Goal: Find specific page/section: Find specific page/section

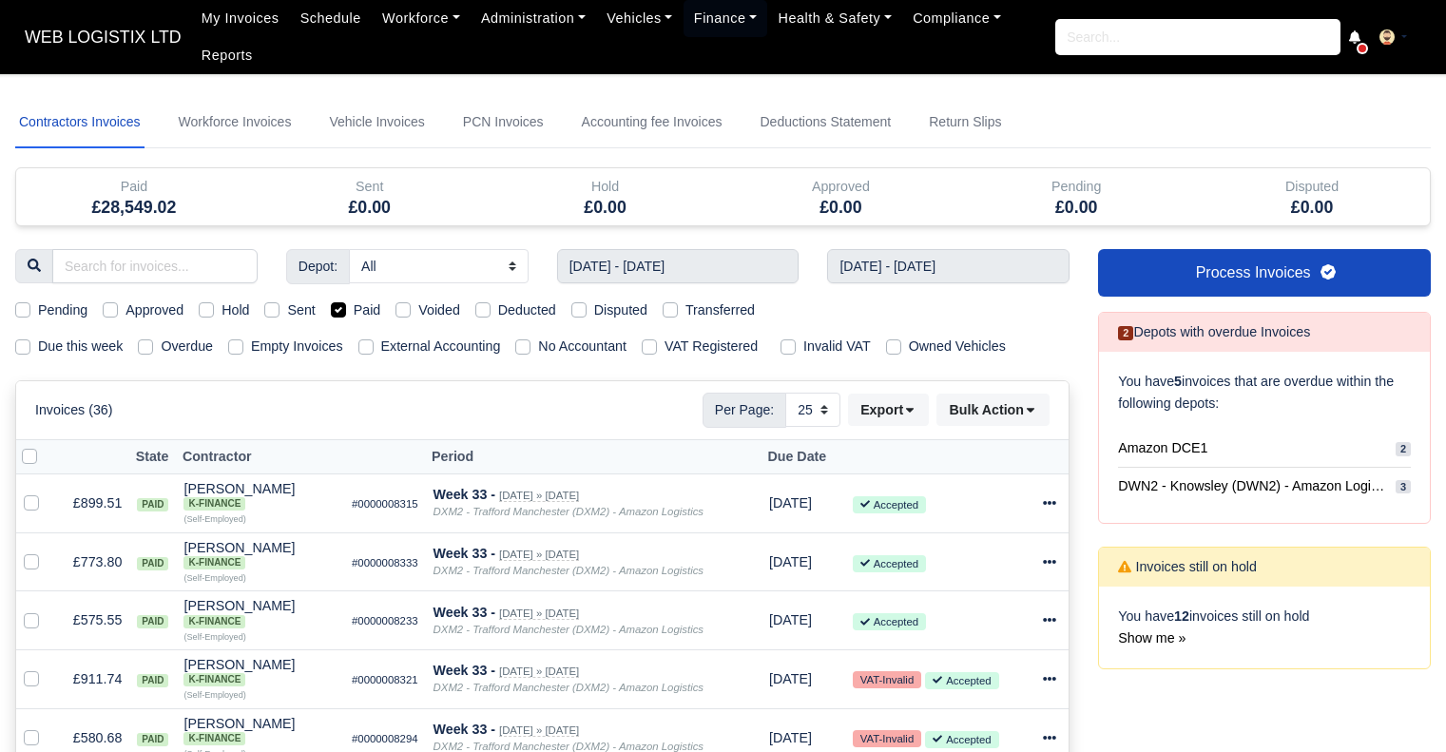
select select "25"
click at [1053, 501] on icon at bounding box center [1049, 503] width 13 height 4
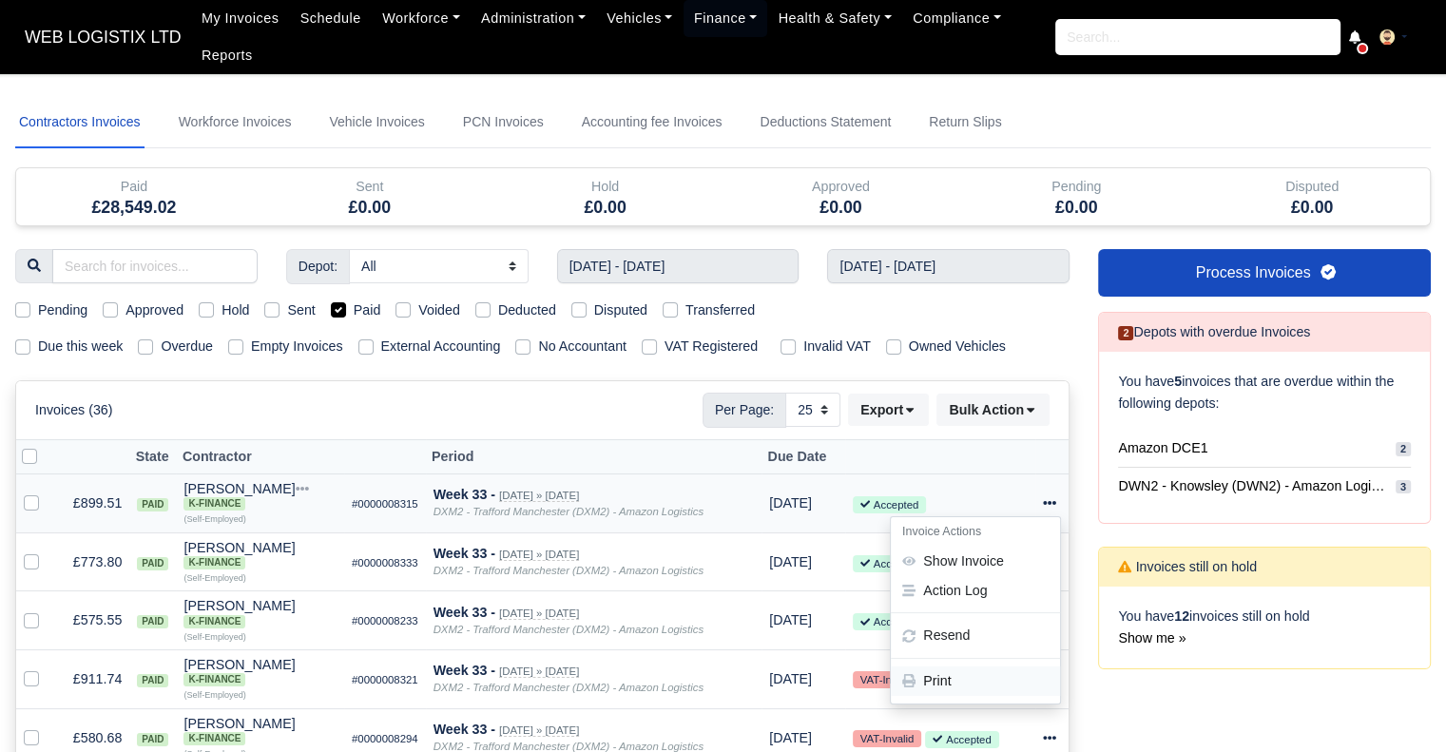
click at [951, 672] on link "Print" at bounding box center [975, 680] width 169 height 29
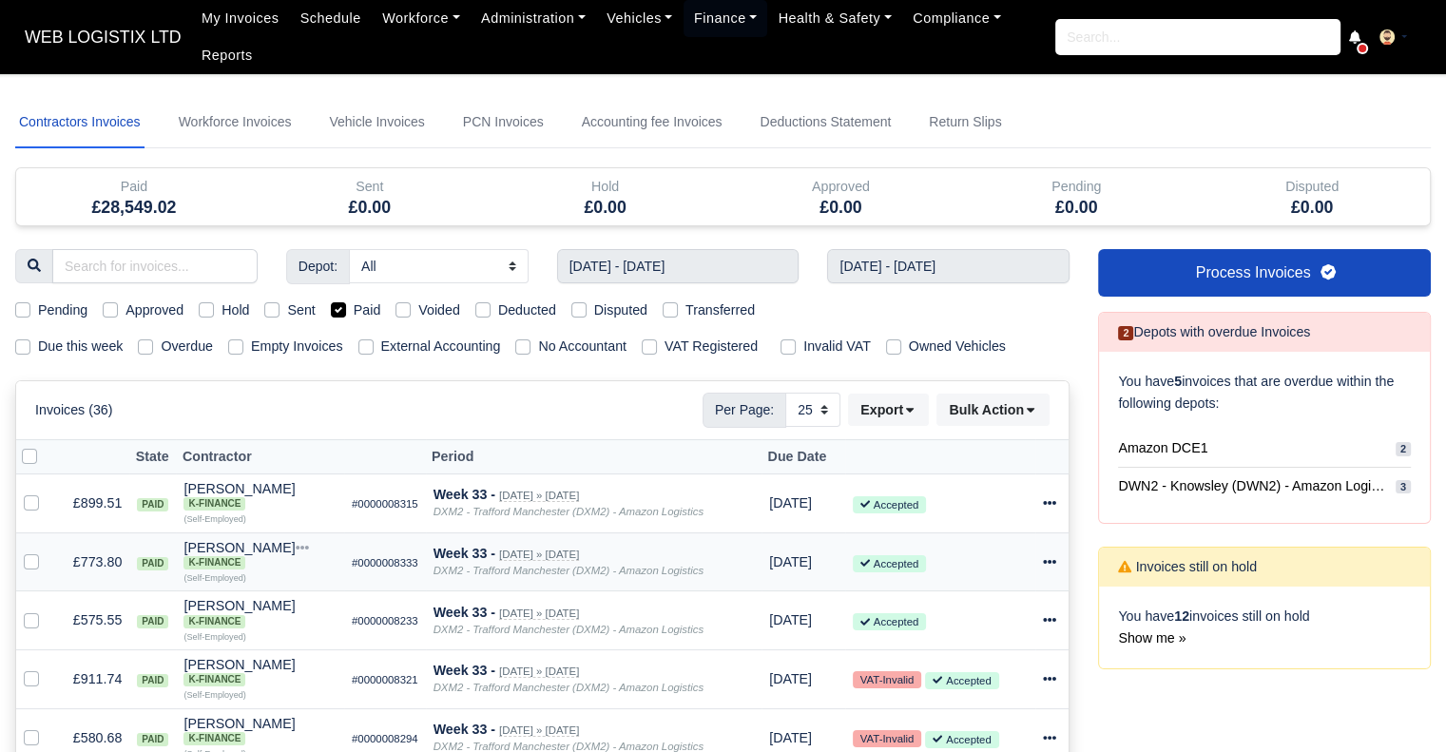
click at [1046, 566] on icon at bounding box center [1049, 561] width 13 height 13
click at [1030, 535] on link "Print" at bounding box center [975, 528] width 169 height 29
click at [1046, 619] on icon at bounding box center [1049, 619] width 13 height 13
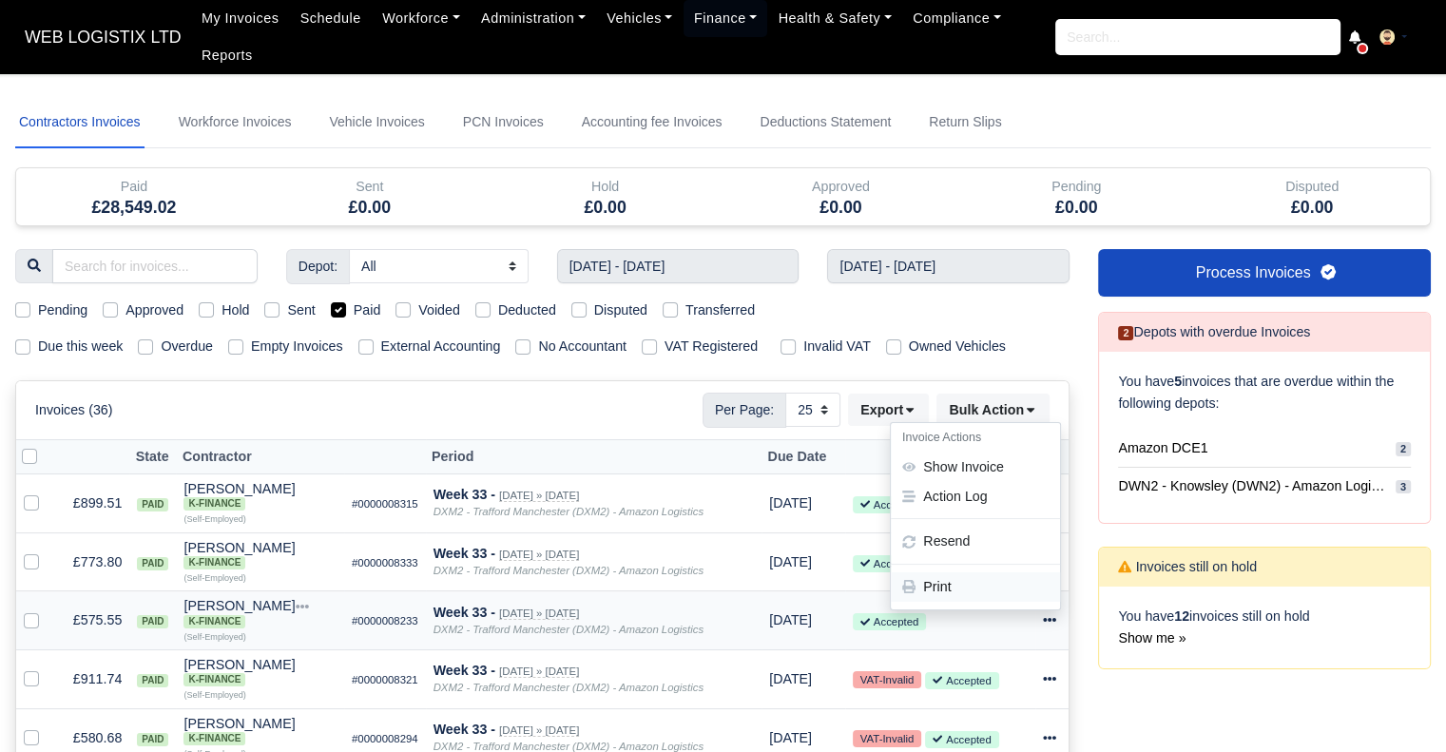
click at [1013, 589] on link "Print" at bounding box center [975, 587] width 169 height 29
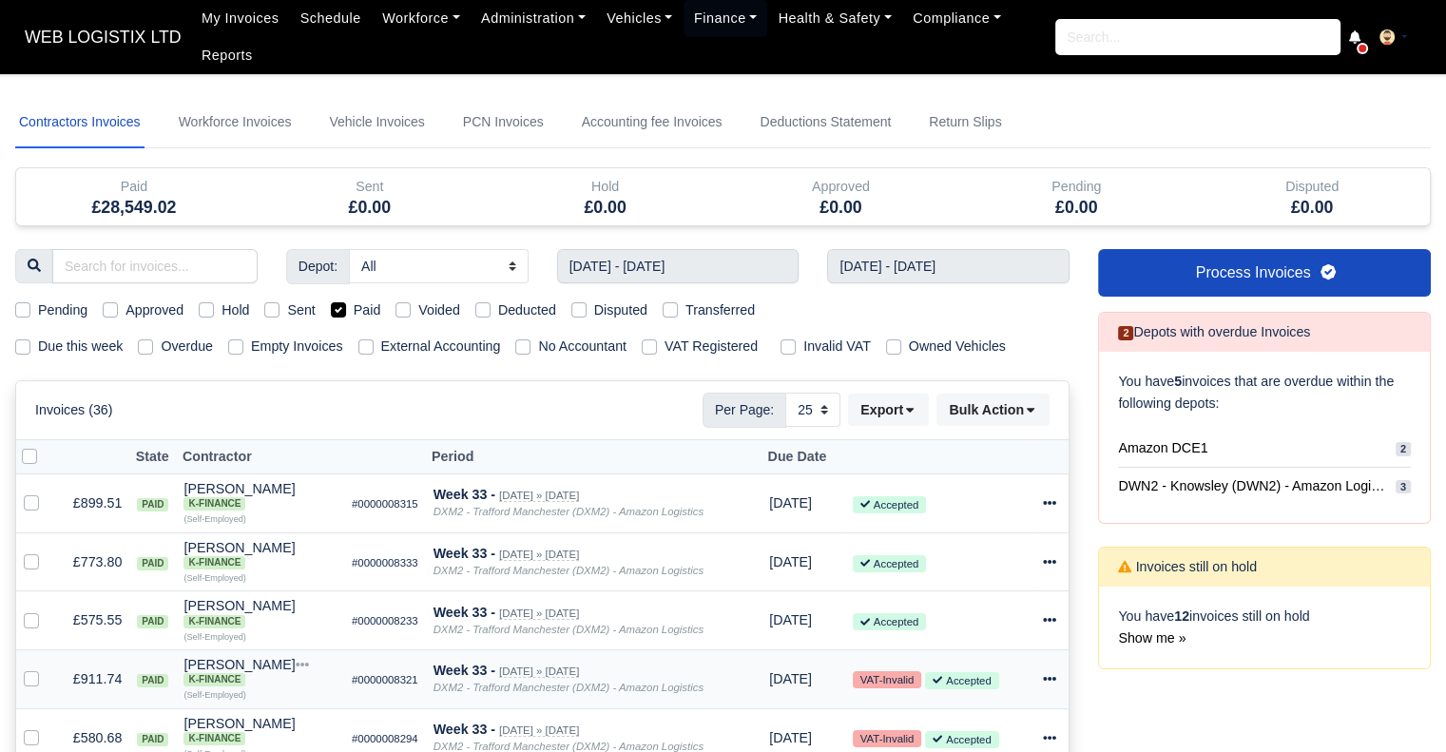
click at [1040, 676] on td "Invoice Actions Show Invoice Action Log Resend" at bounding box center [1052, 679] width 34 height 59
click at [1042, 676] on td "Invoice Actions Show Invoice Action Log Resend" at bounding box center [1052, 679] width 34 height 59
click at [1043, 680] on icon at bounding box center [1049, 679] width 13 height 4
click at [1008, 658] on link "Print" at bounding box center [975, 645] width 169 height 29
click at [1048, 739] on icon at bounding box center [1049, 738] width 13 height 4
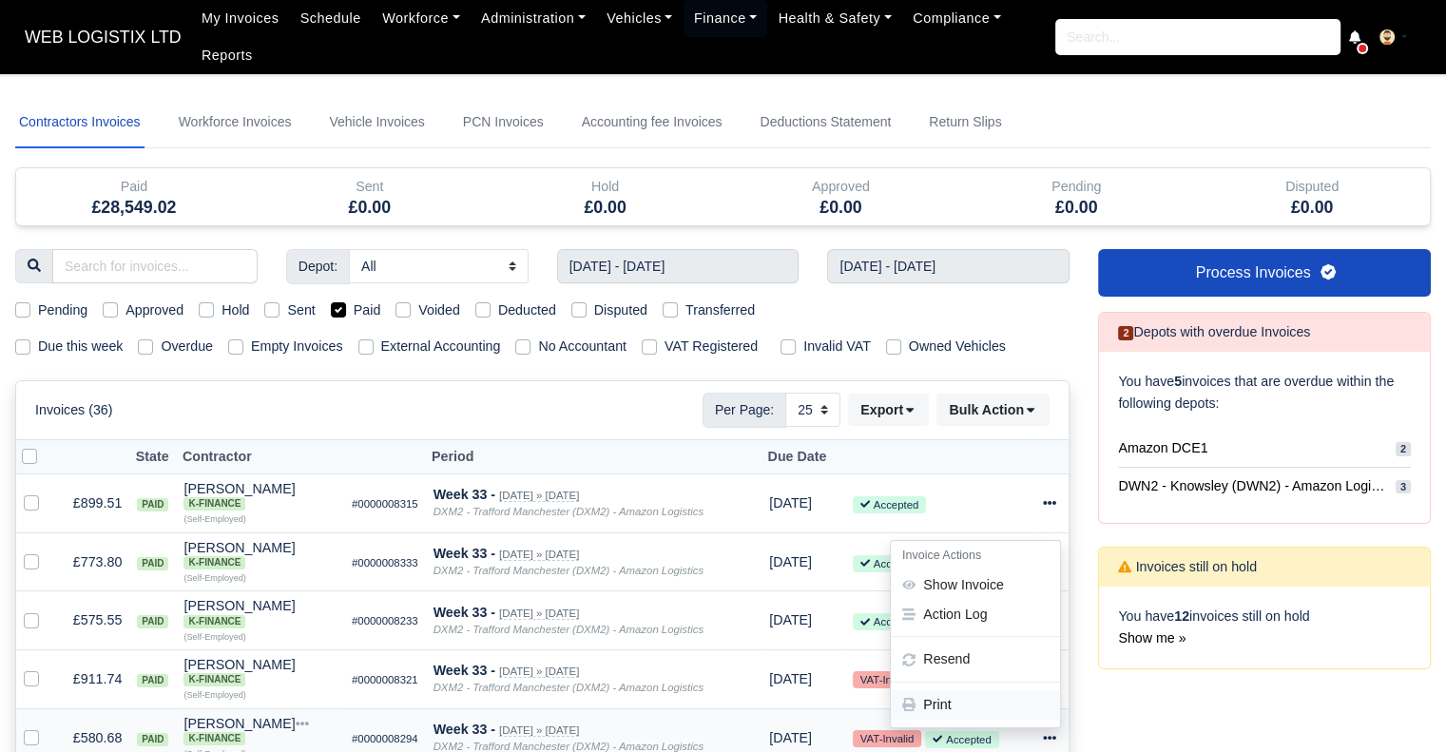
click at [1008, 706] on link "Print" at bounding box center [975, 704] width 169 height 29
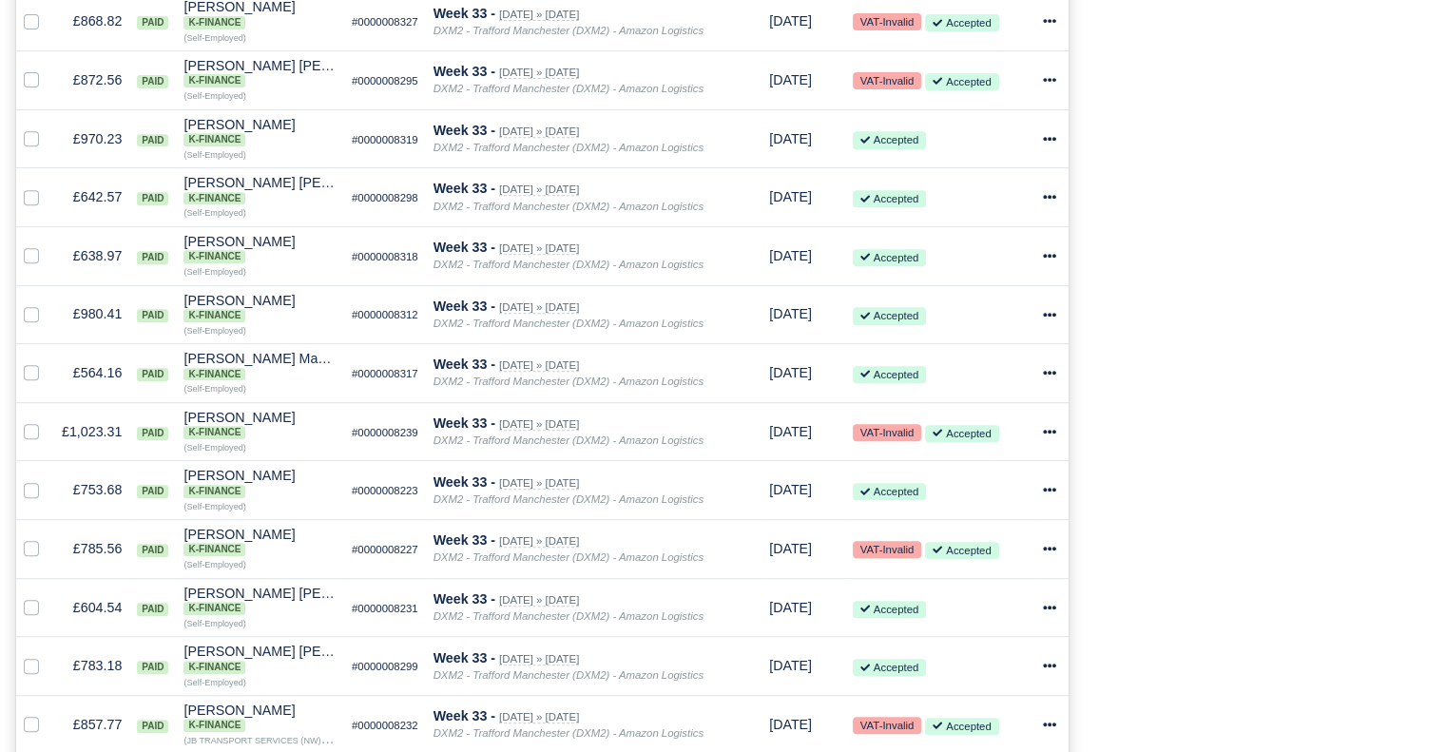
scroll to position [772, 0]
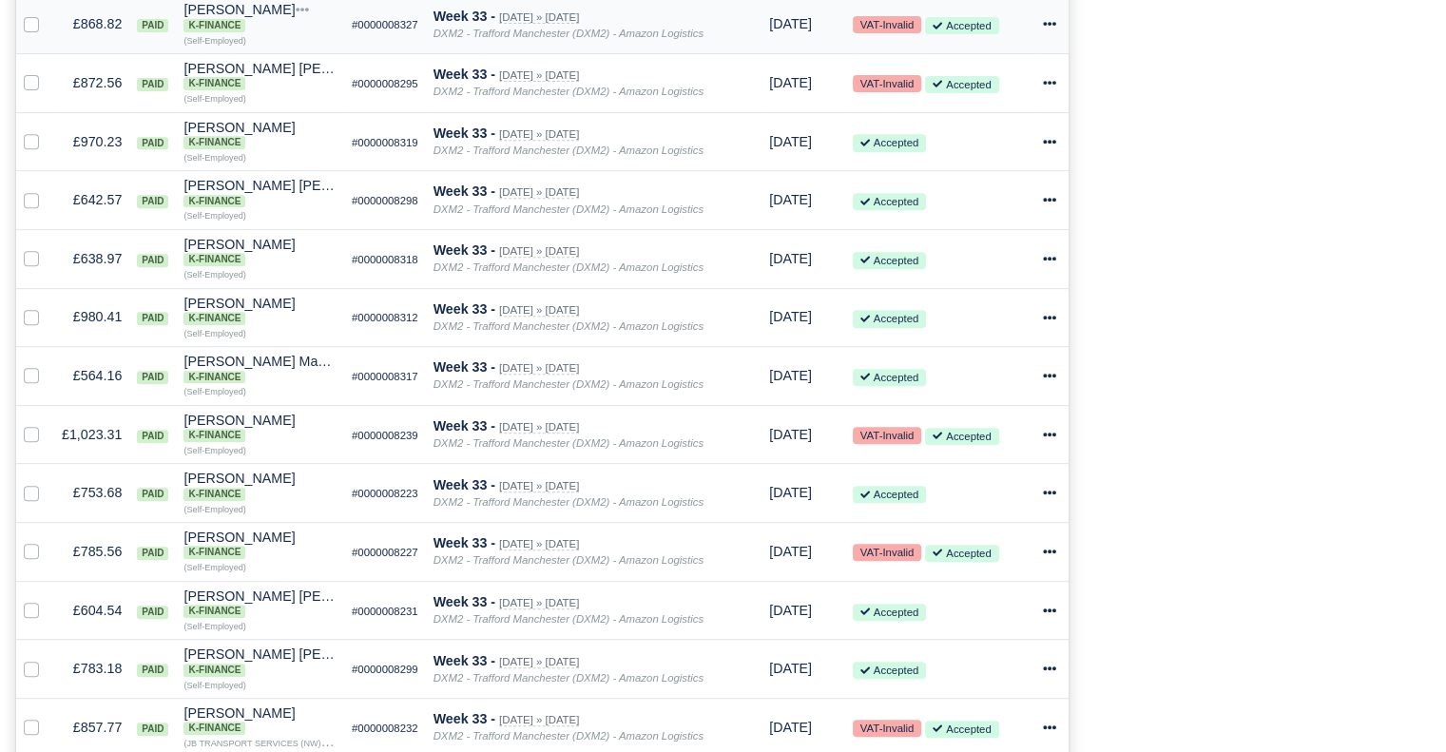
click at [1051, 28] on icon at bounding box center [1049, 23] width 13 height 13
click at [955, 210] on link "Print" at bounding box center [975, 201] width 169 height 29
click at [1406, 108] on div "Process Invoices 2 Depots with overdue Invoices You have 5 invoices that are ov…" at bounding box center [1264, 358] width 361 height 1762
click at [1052, 78] on div at bounding box center [1052, 83] width 19 height 22
click at [965, 261] on link "Print" at bounding box center [975, 260] width 169 height 29
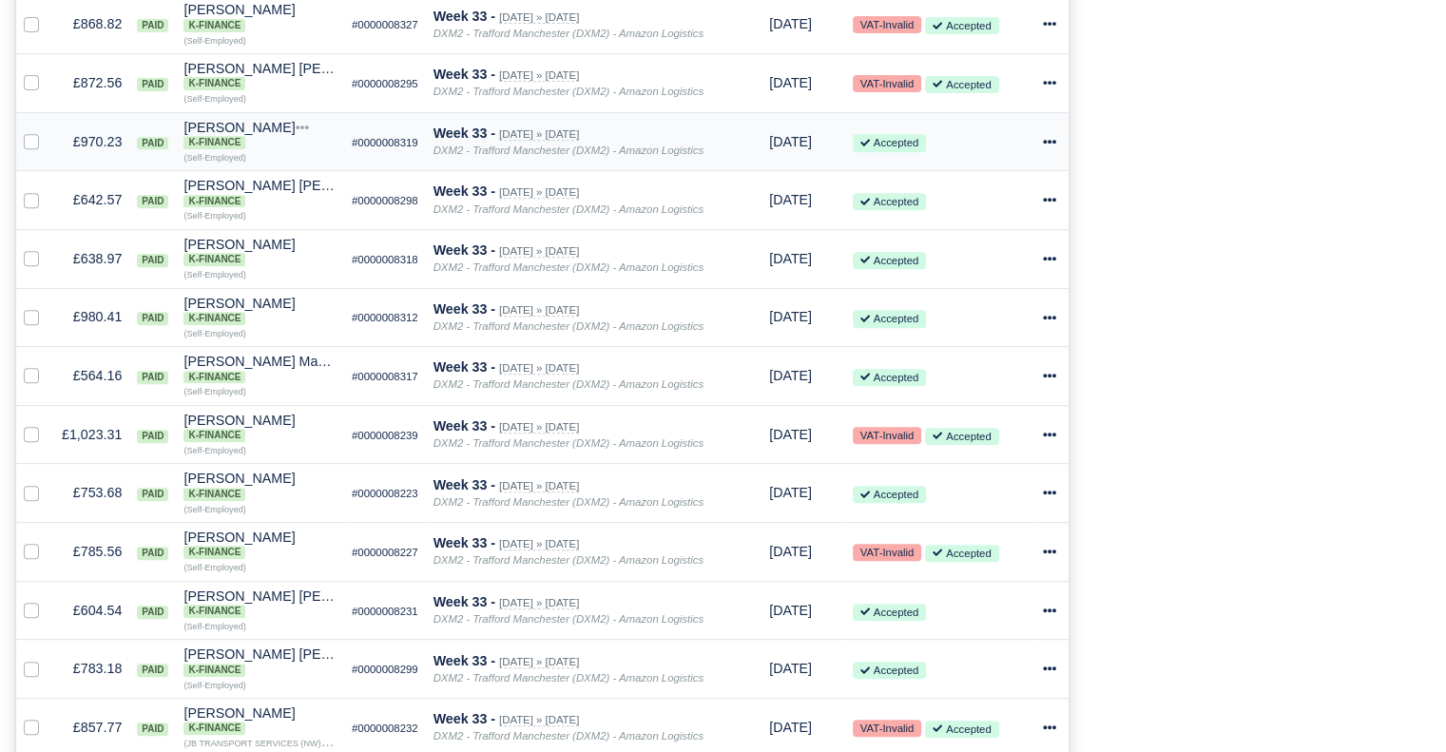
click at [1043, 144] on icon at bounding box center [1049, 142] width 13 height 4
click at [1024, 320] on link "Print" at bounding box center [975, 319] width 169 height 29
click at [1272, 500] on div "Process Invoices 2 Depots with overdue Invoices You have 5 invoices that are ov…" at bounding box center [1264, 358] width 361 height 1762
click at [1044, 206] on icon at bounding box center [1049, 199] width 13 height 13
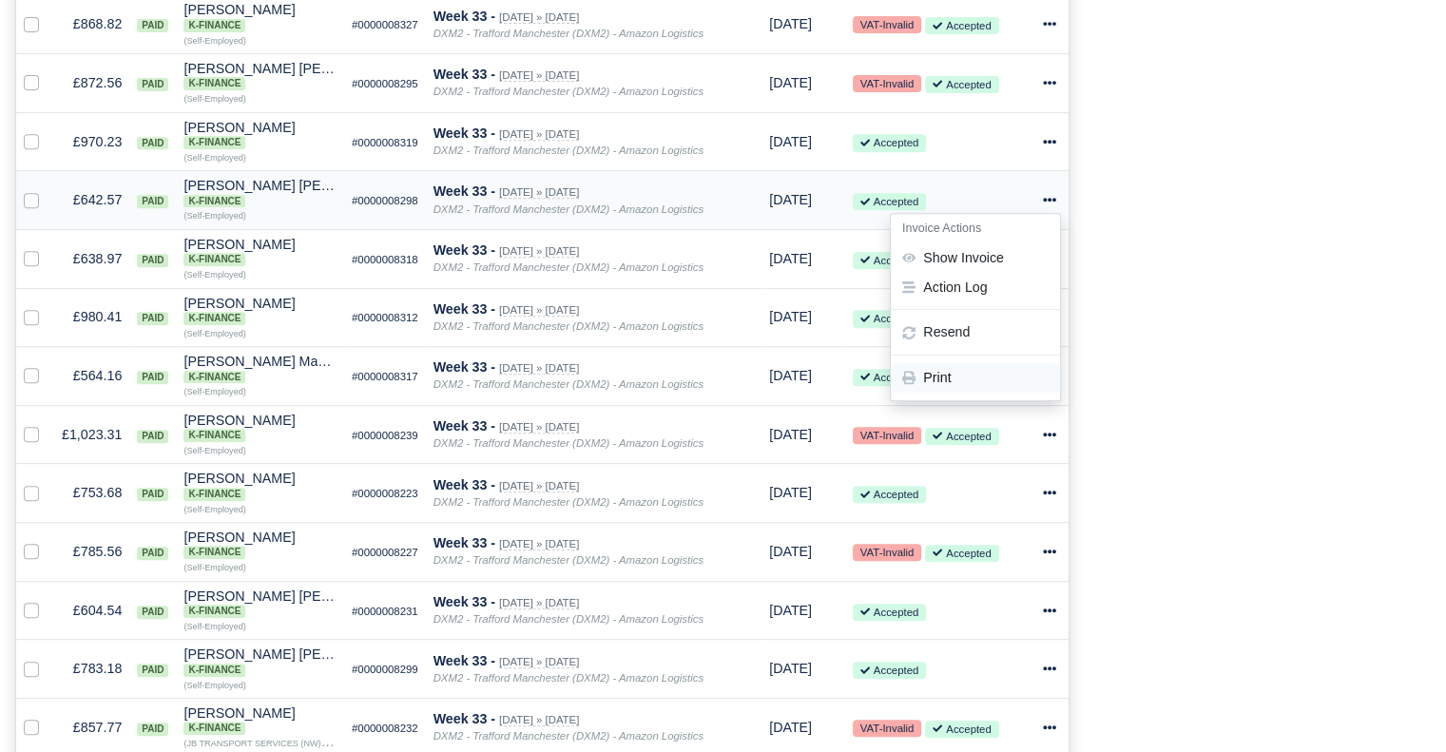
click at [961, 380] on link "Print" at bounding box center [975, 377] width 169 height 29
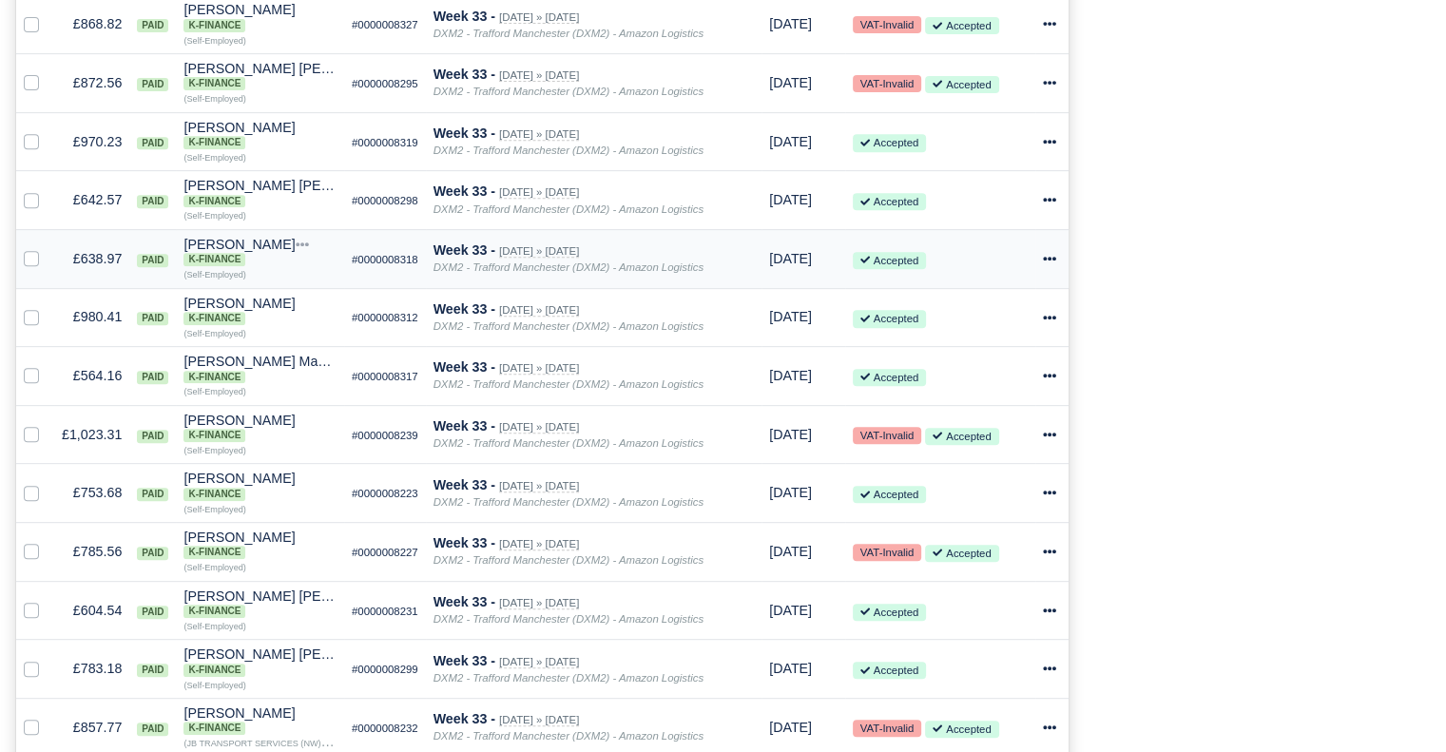
click at [1047, 264] on icon at bounding box center [1049, 258] width 13 height 13
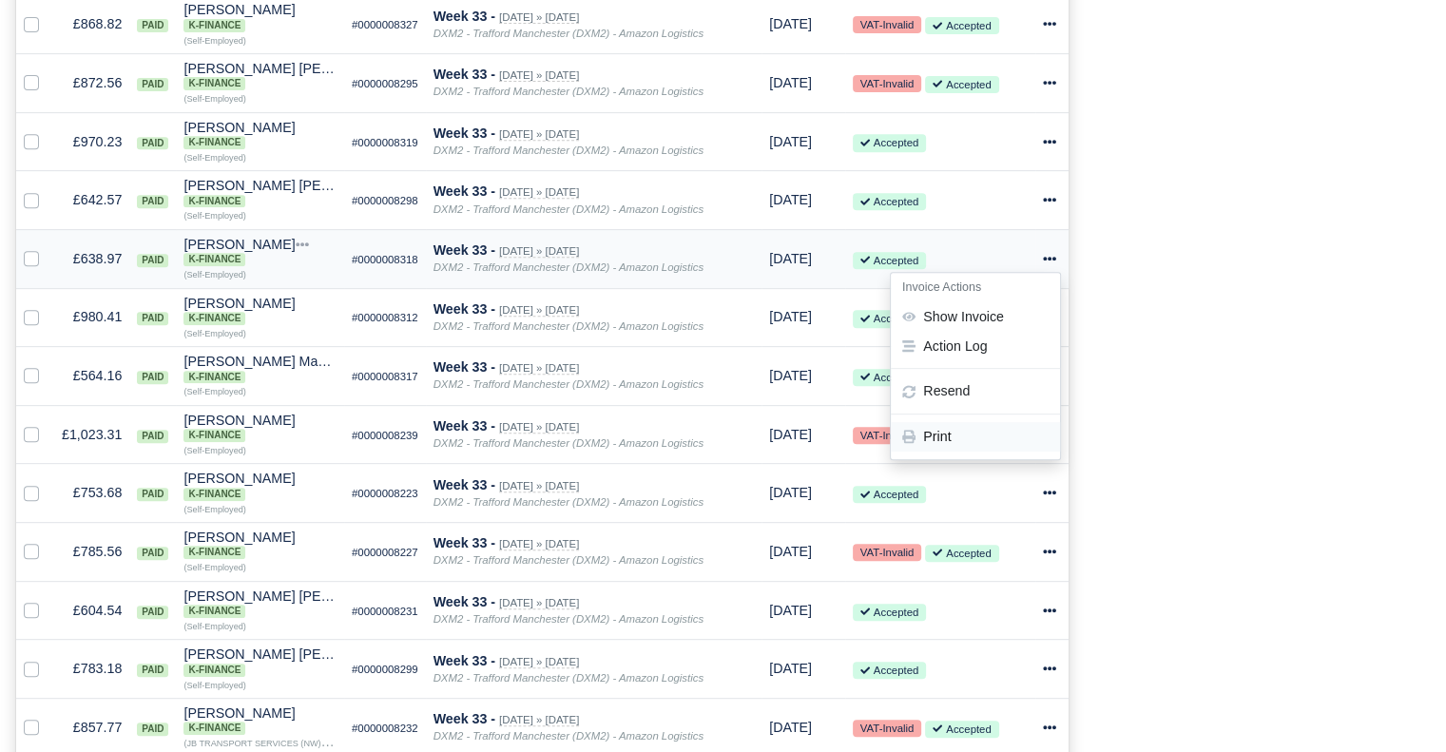
click at [995, 440] on link "Print" at bounding box center [975, 436] width 169 height 29
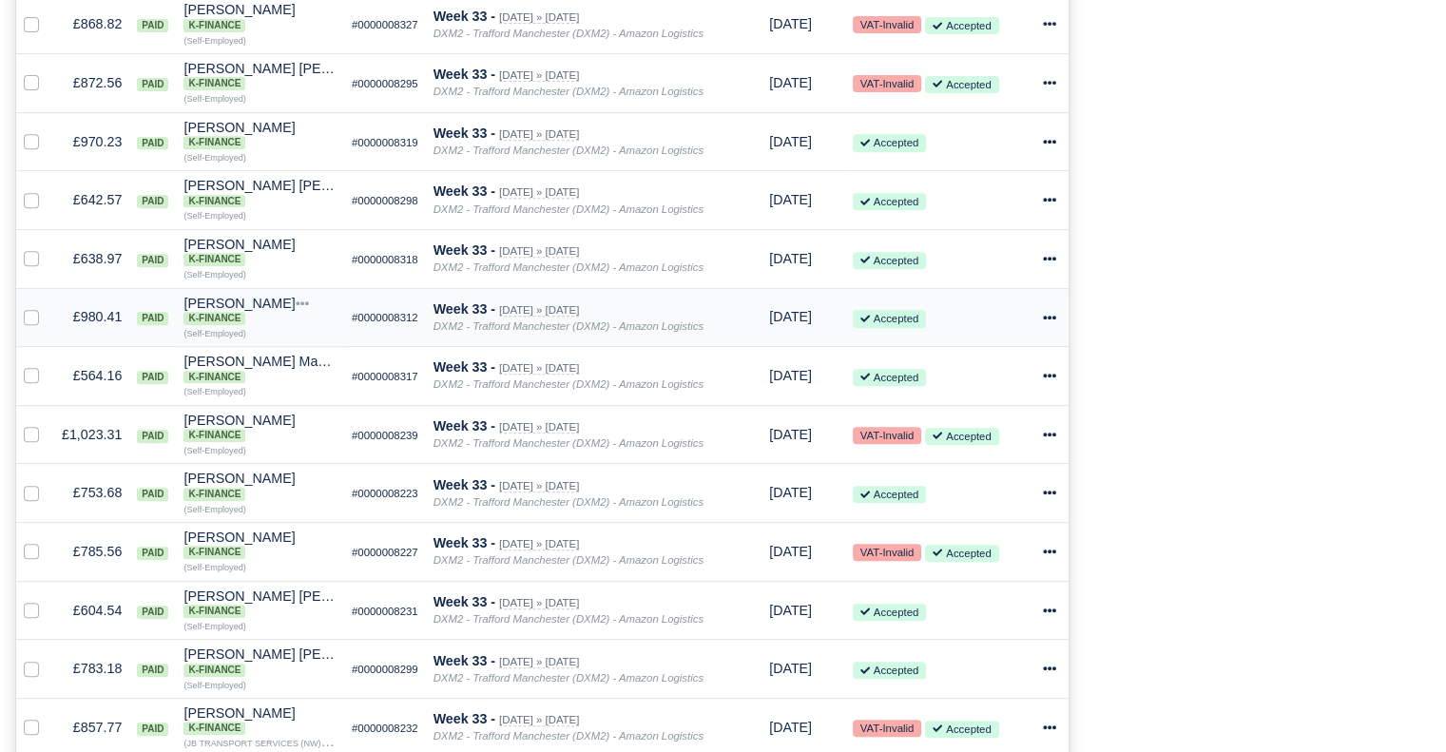
click at [1046, 324] on icon at bounding box center [1049, 317] width 13 height 13
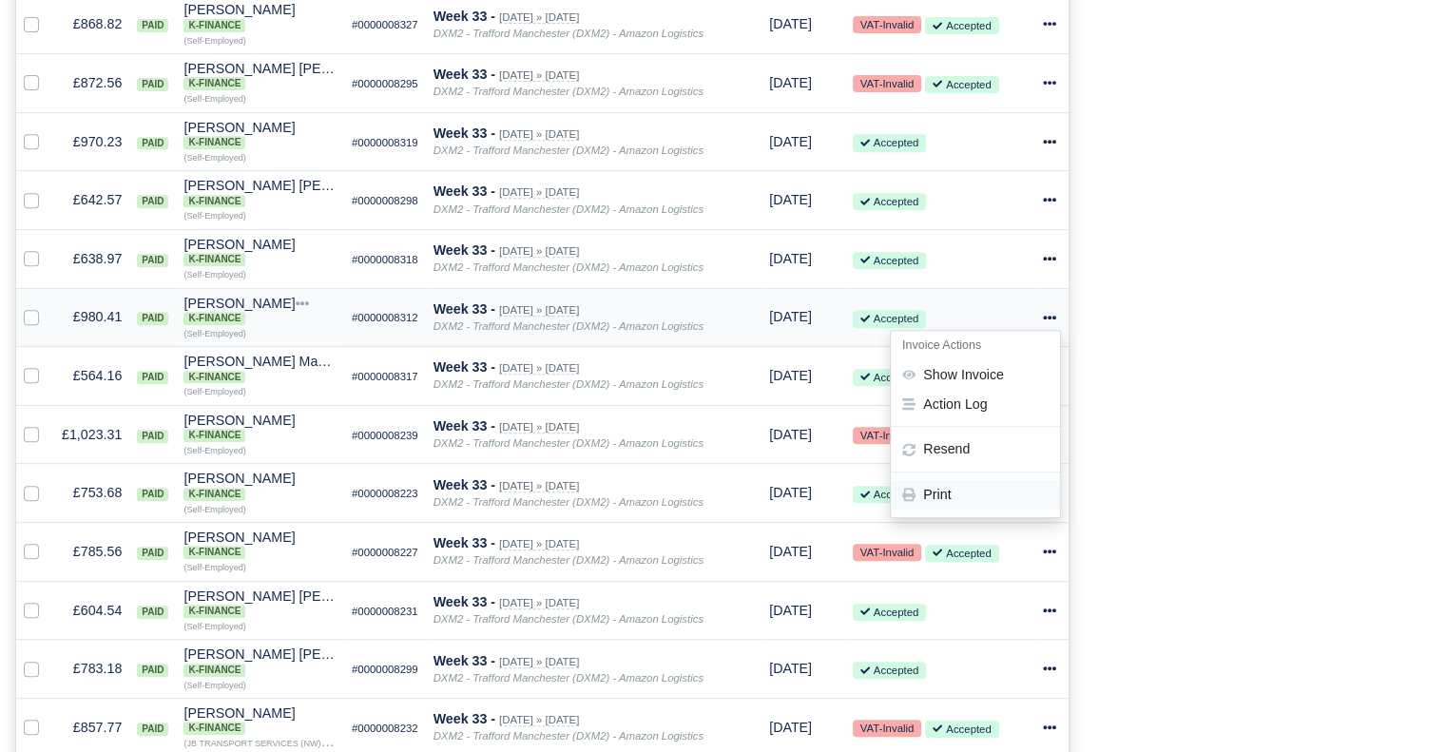
click at [970, 497] on link "Print" at bounding box center [975, 495] width 169 height 29
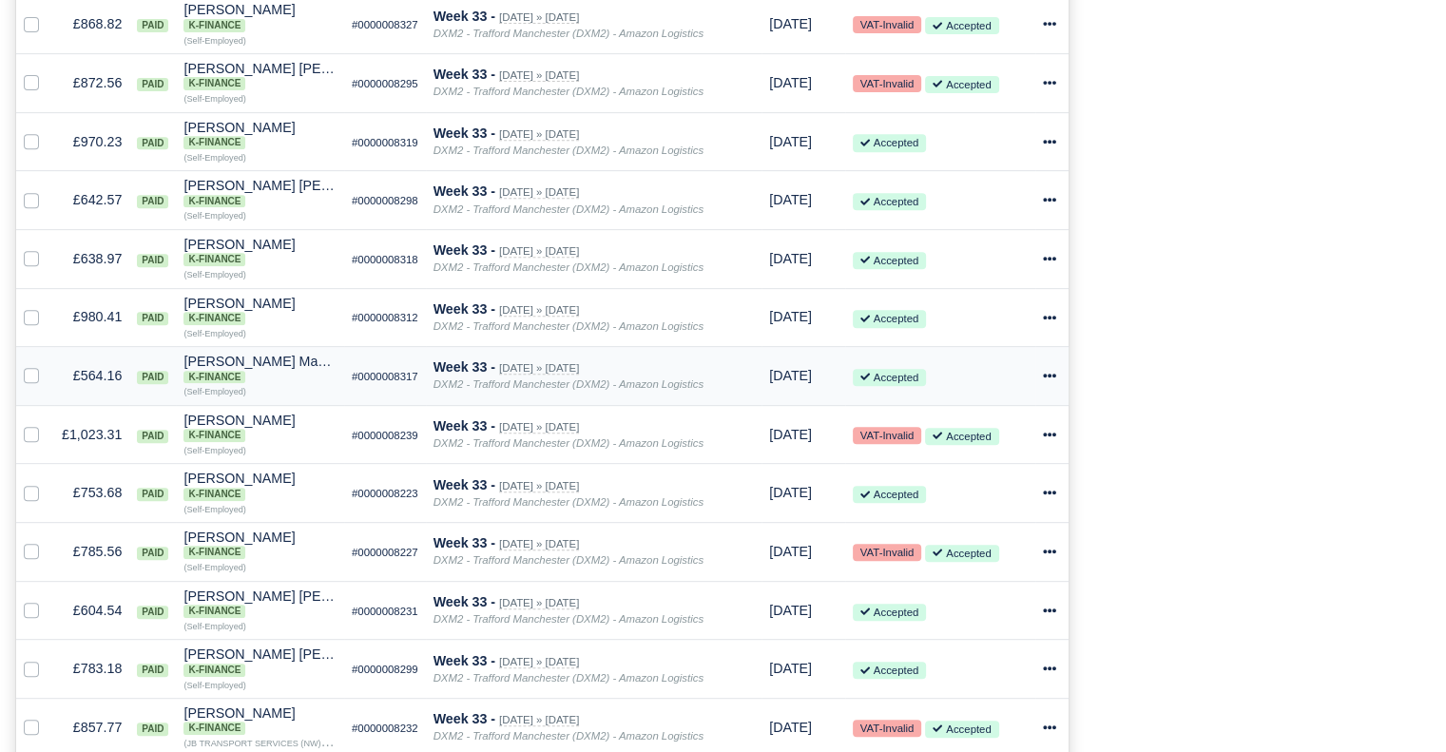
click at [1046, 382] on icon at bounding box center [1049, 375] width 13 height 13
click at [981, 556] on link "Print" at bounding box center [975, 553] width 169 height 29
click at [1053, 436] on icon at bounding box center [1049, 434] width 13 height 4
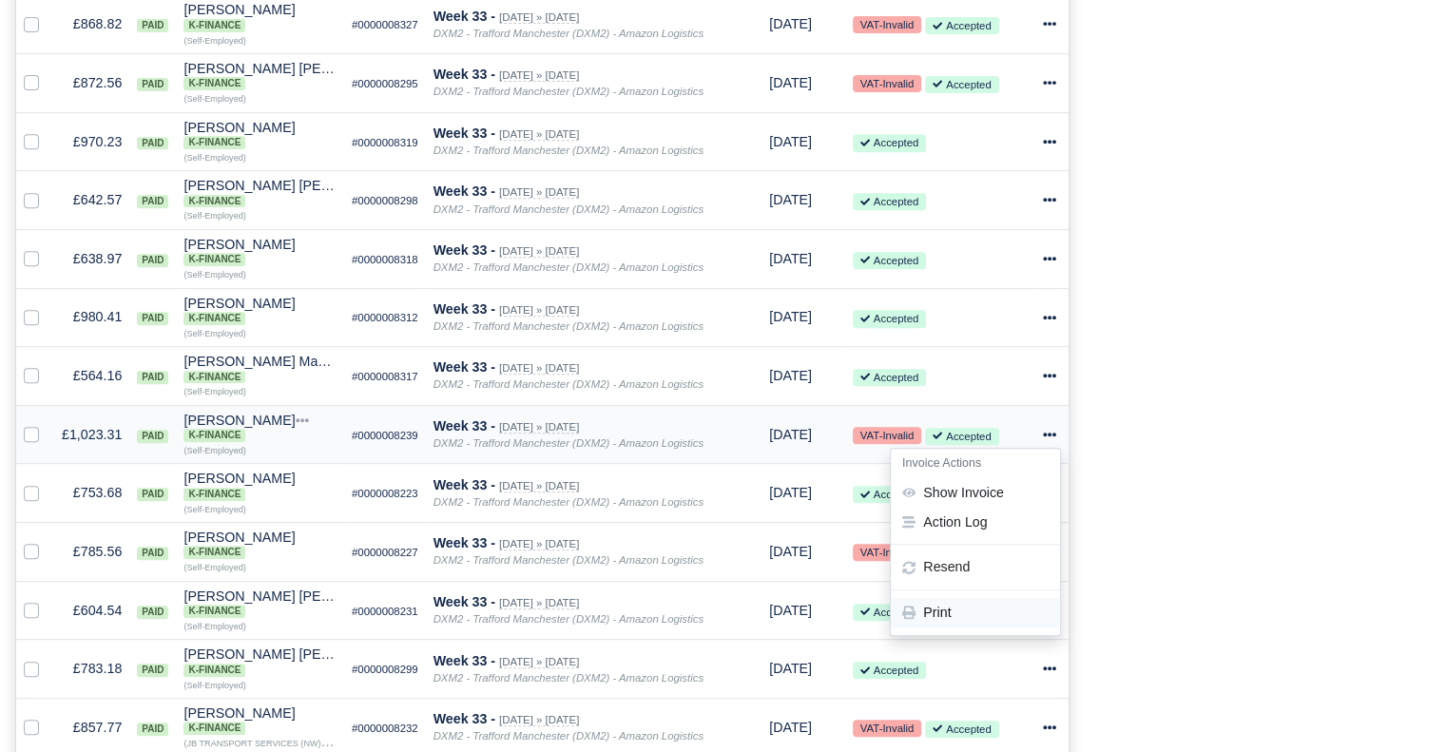
click at [970, 618] on link "Print" at bounding box center [975, 612] width 169 height 29
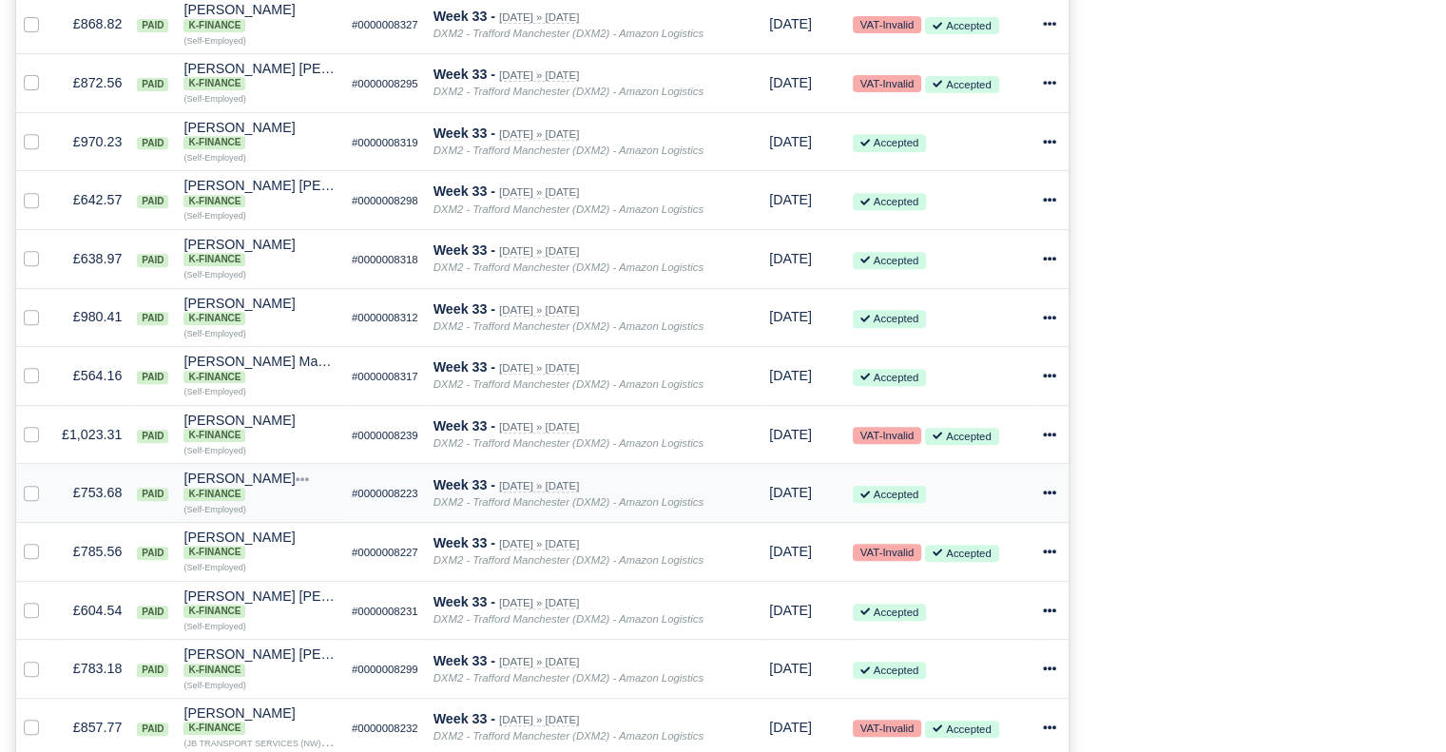
click at [1044, 495] on icon at bounding box center [1049, 493] width 13 height 4
click at [992, 686] on link "Print" at bounding box center [975, 671] width 169 height 29
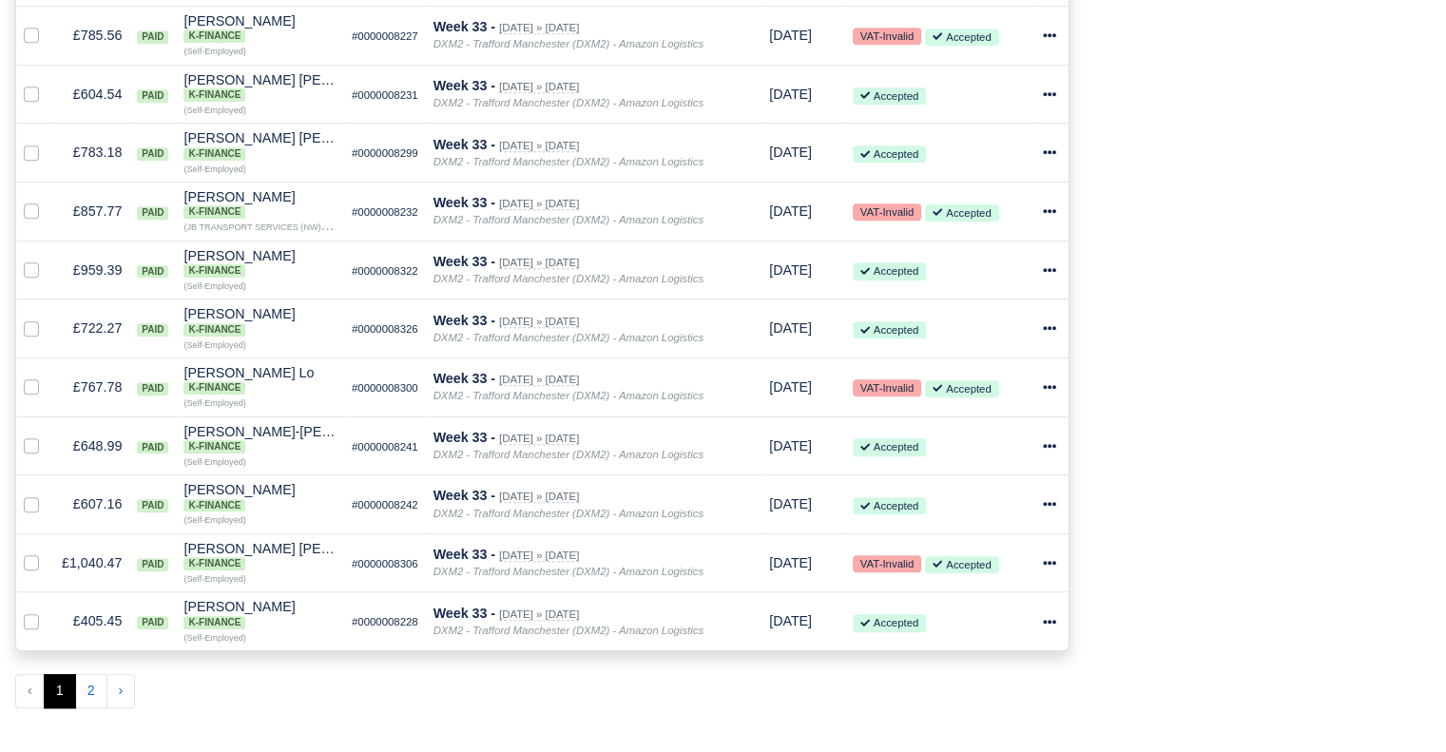
scroll to position [1293, 0]
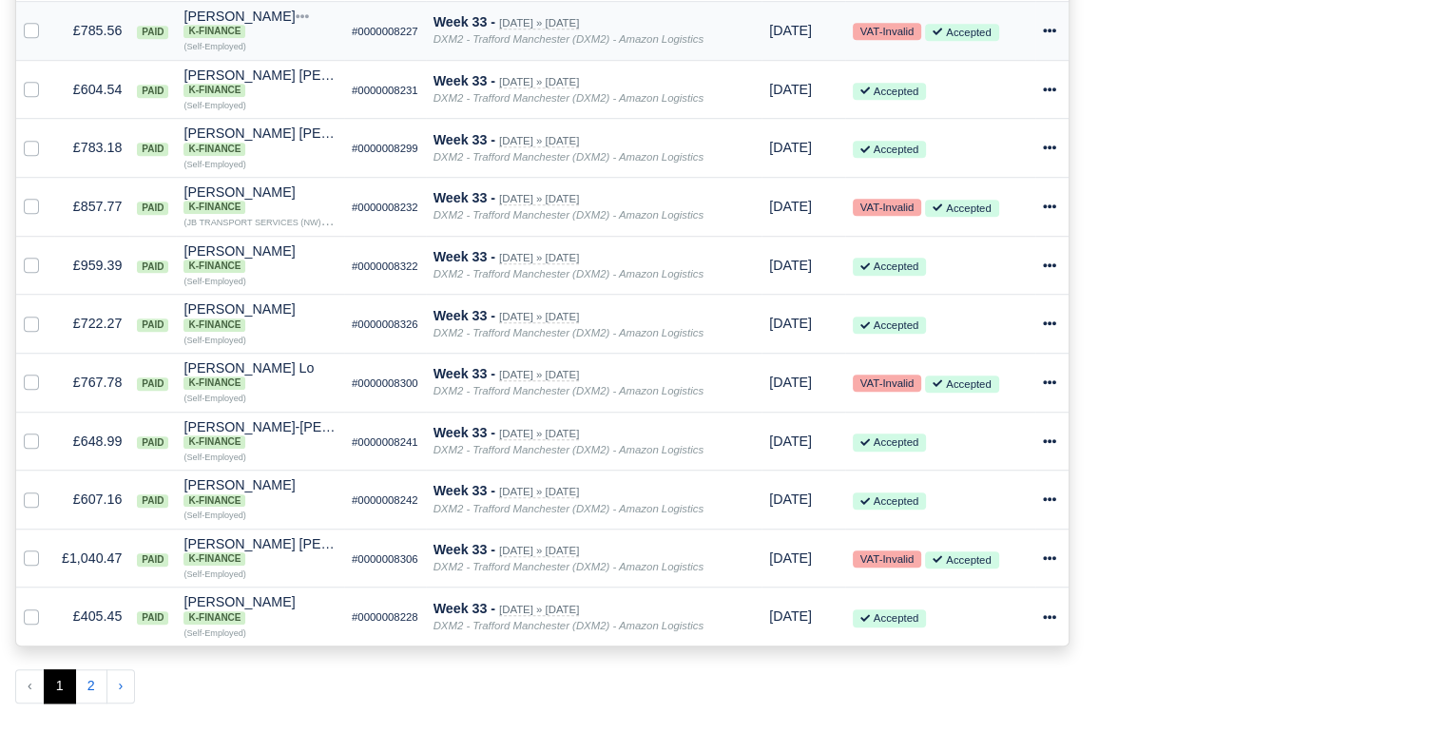
click at [1047, 37] on icon at bounding box center [1049, 30] width 13 height 13
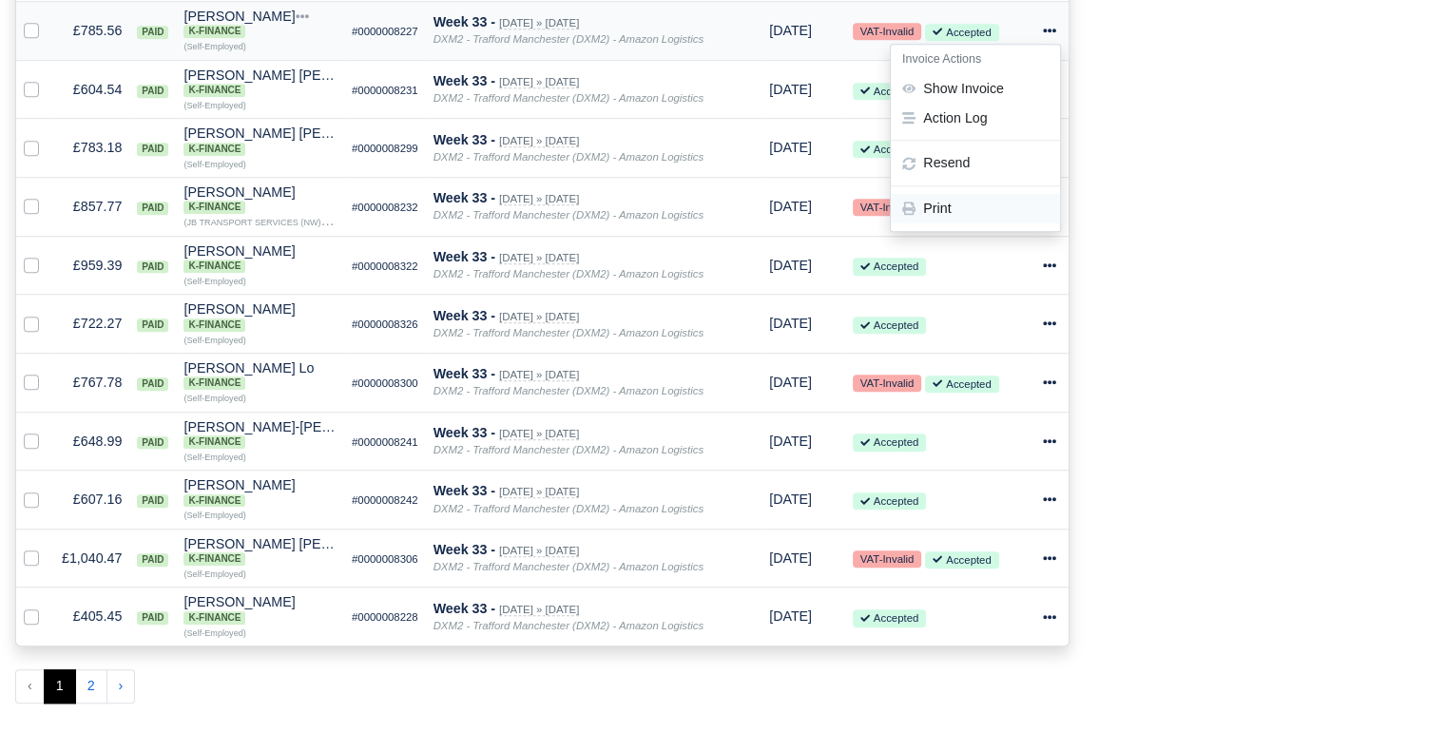
click at [948, 219] on link "Print" at bounding box center [975, 208] width 169 height 29
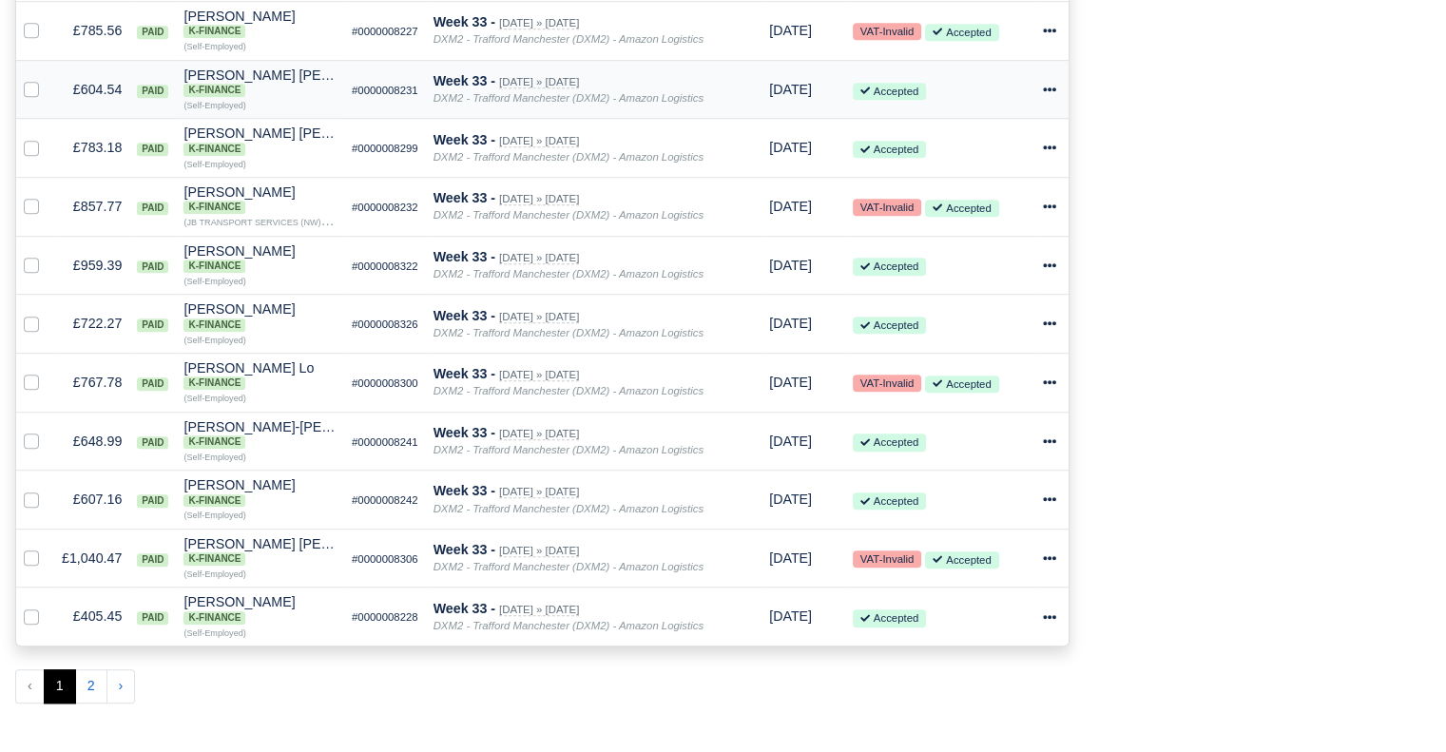
drag, startPoint x: 1050, startPoint y: 103, endPoint x: 1061, endPoint y: 106, distance: 10.8
click at [1061, 101] on div at bounding box center [1052, 90] width 19 height 22
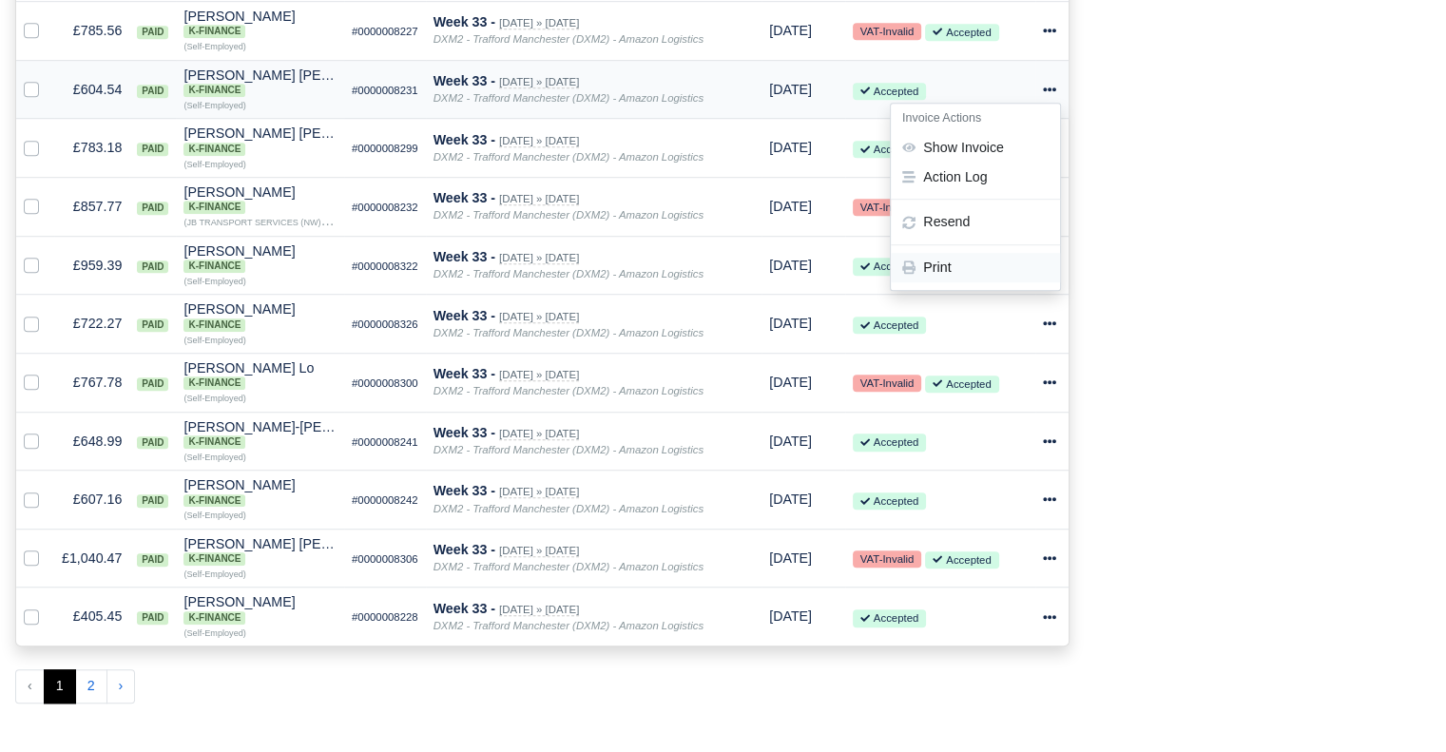
click at [995, 269] on link "Print" at bounding box center [975, 267] width 169 height 29
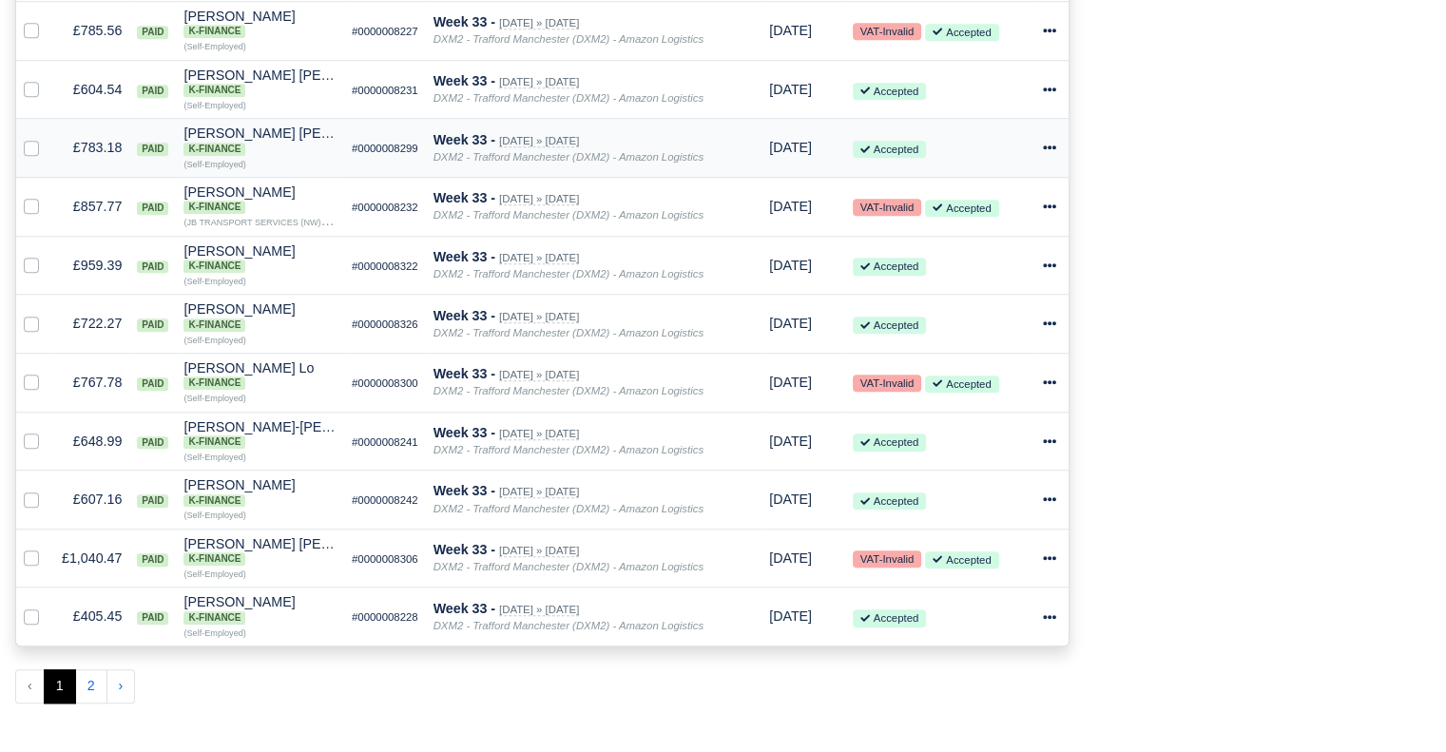
click at [1046, 154] on icon at bounding box center [1049, 147] width 13 height 13
click at [970, 337] on link "Print" at bounding box center [975, 326] width 169 height 29
click at [1050, 213] on icon at bounding box center [1049, 206] width 13 height 13
click at [996, 399] on link "Print" at bounding box center [975, 384] width 169 height 29
click at [1041, 277] on td "Invoice Actions Show Invoice Action Log Resend" at bounding box center [1052, 265] width 34 height 59
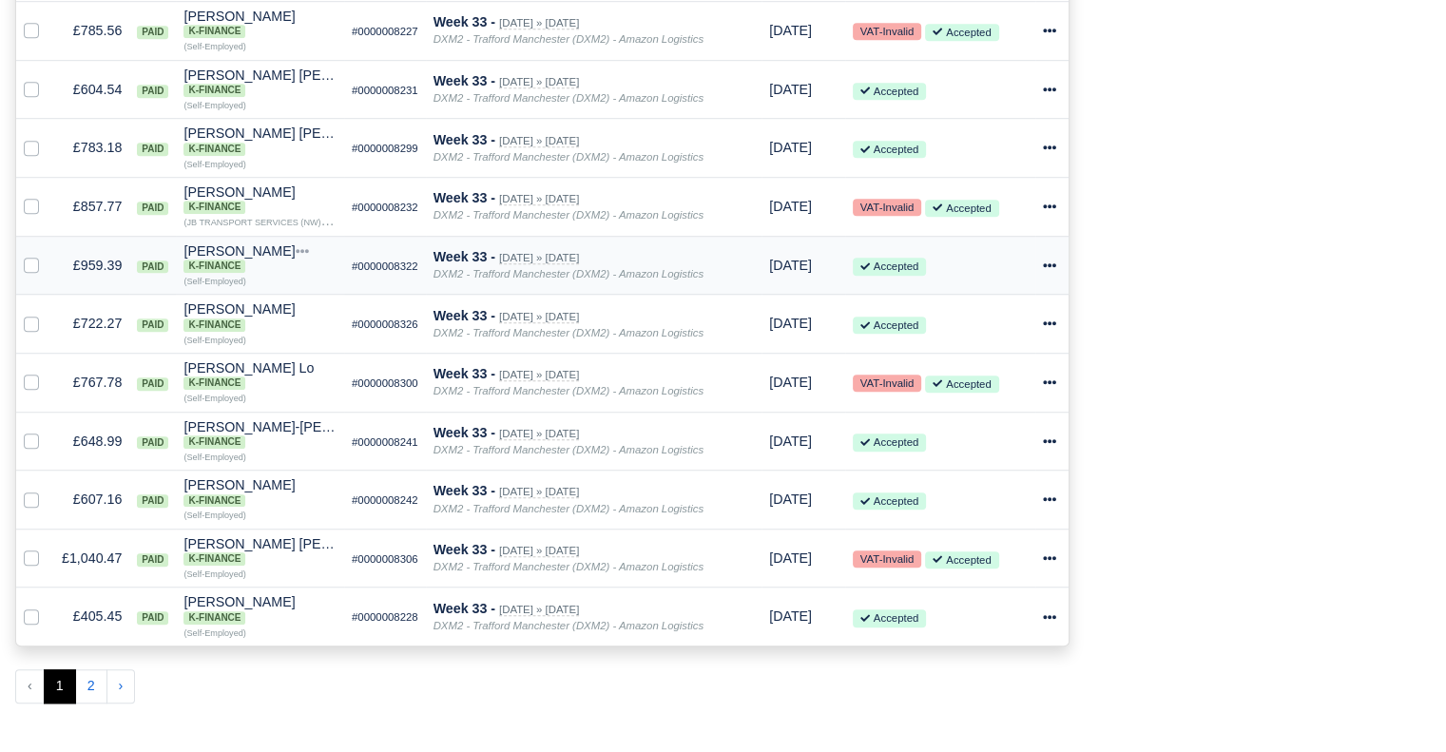
click at [1047, 272] on icon at bounding box center [1049, 265] width 13 height 13
click at [949, 455] on link "Print" at bounding box center [975, 443] width 169 height 29
click at [1056, 330] on icon at bounding box center [1049, 323] width 13 height 13
click at [973, 511] on link "Print" at bounding box center [975, 501] width 169 height 29
click at [1051, 389] on icon at bounding box center [1049, 381] width 13 height 13
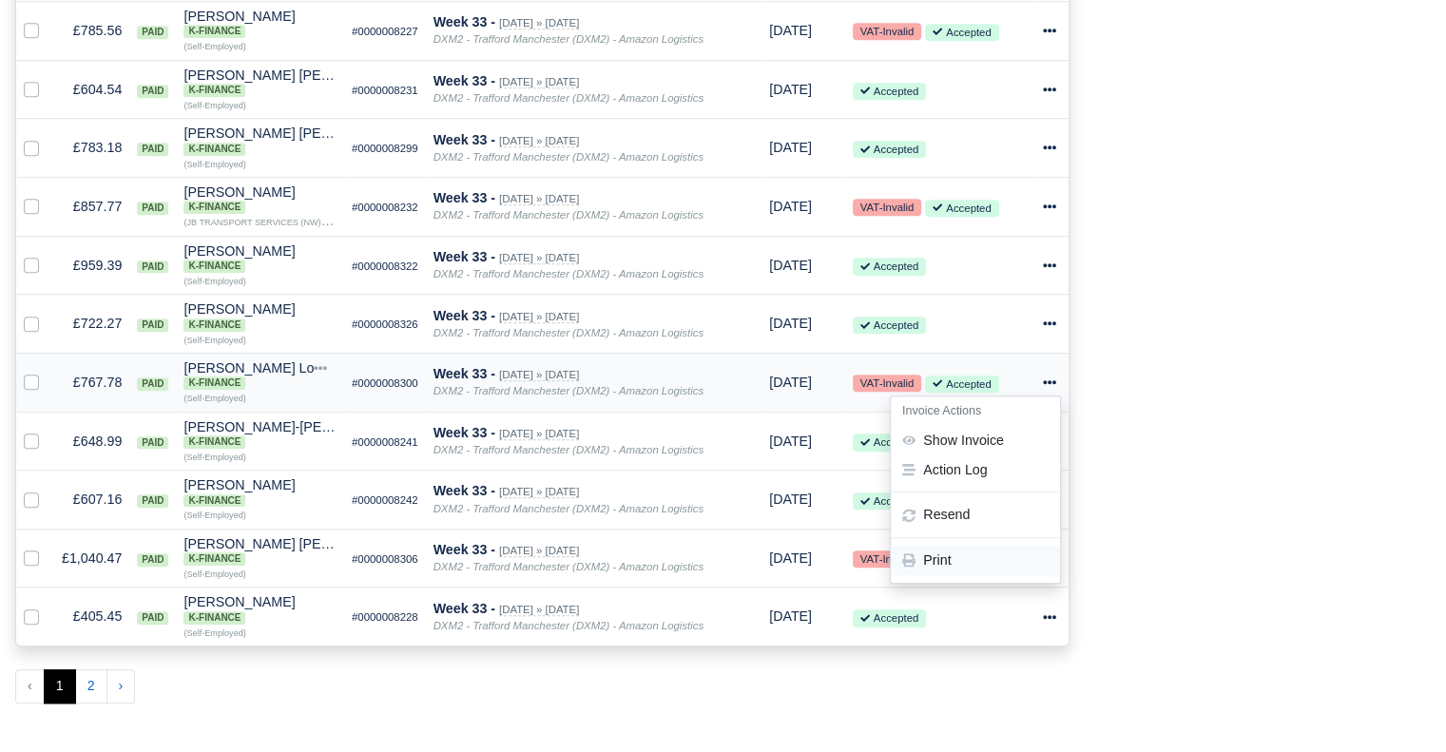
click at [945, 575] on link "Print" at bounding box center [975, 560] width 169 height 29
click at [1046, 443] on icon at bounding box center [1049, 441] width 13 height 4
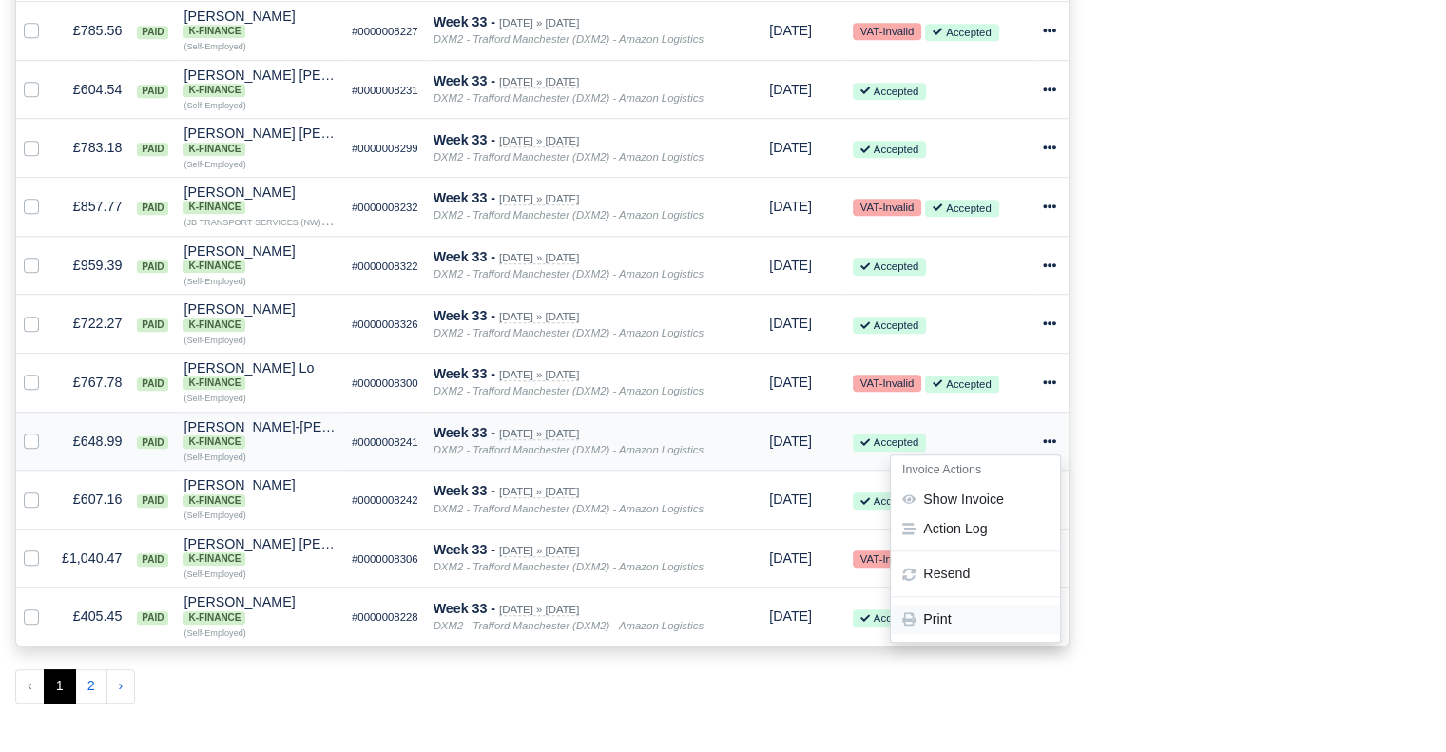
click at [969, 634] on link "Print" at bounding box center [975, 619] width 169 height 29
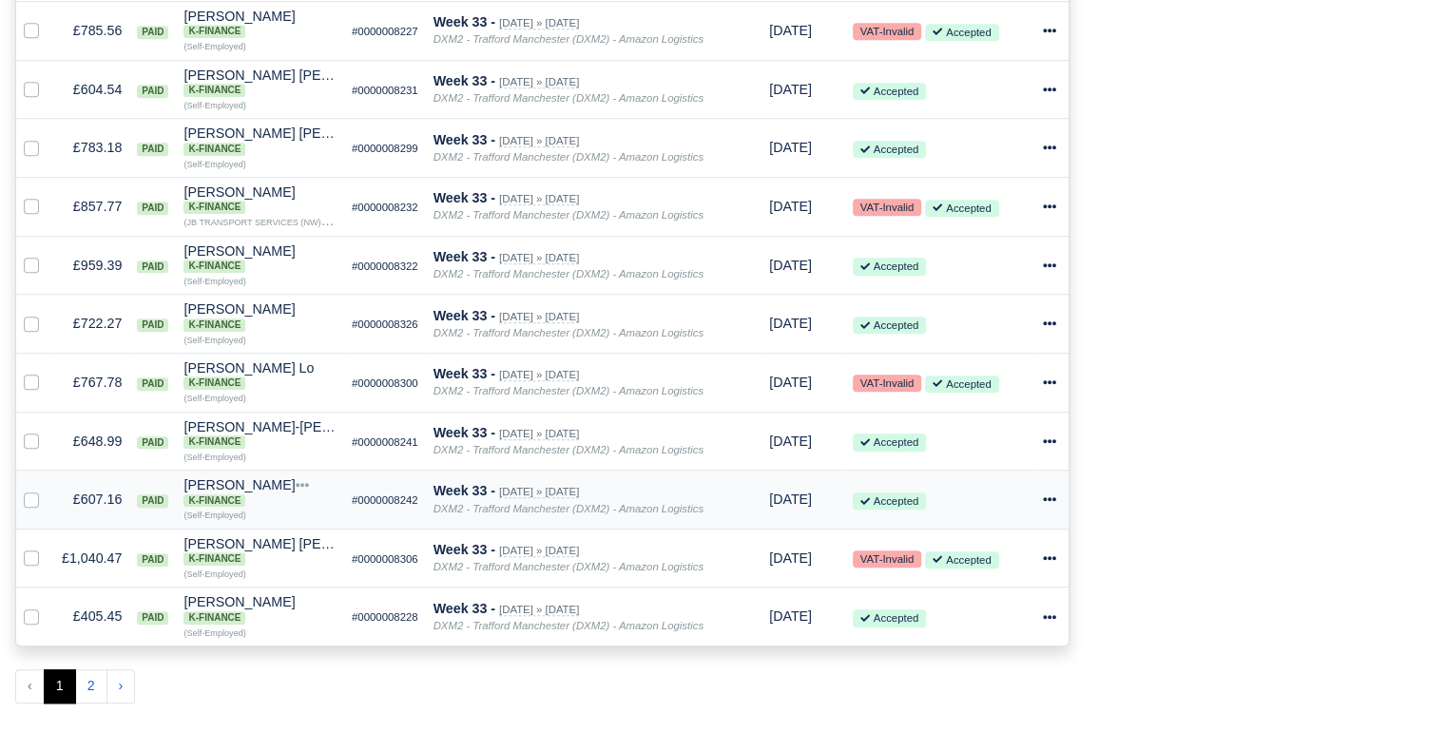
click at [1047, 501] on icon at bounding box center [1049, 499] width 13 height 4
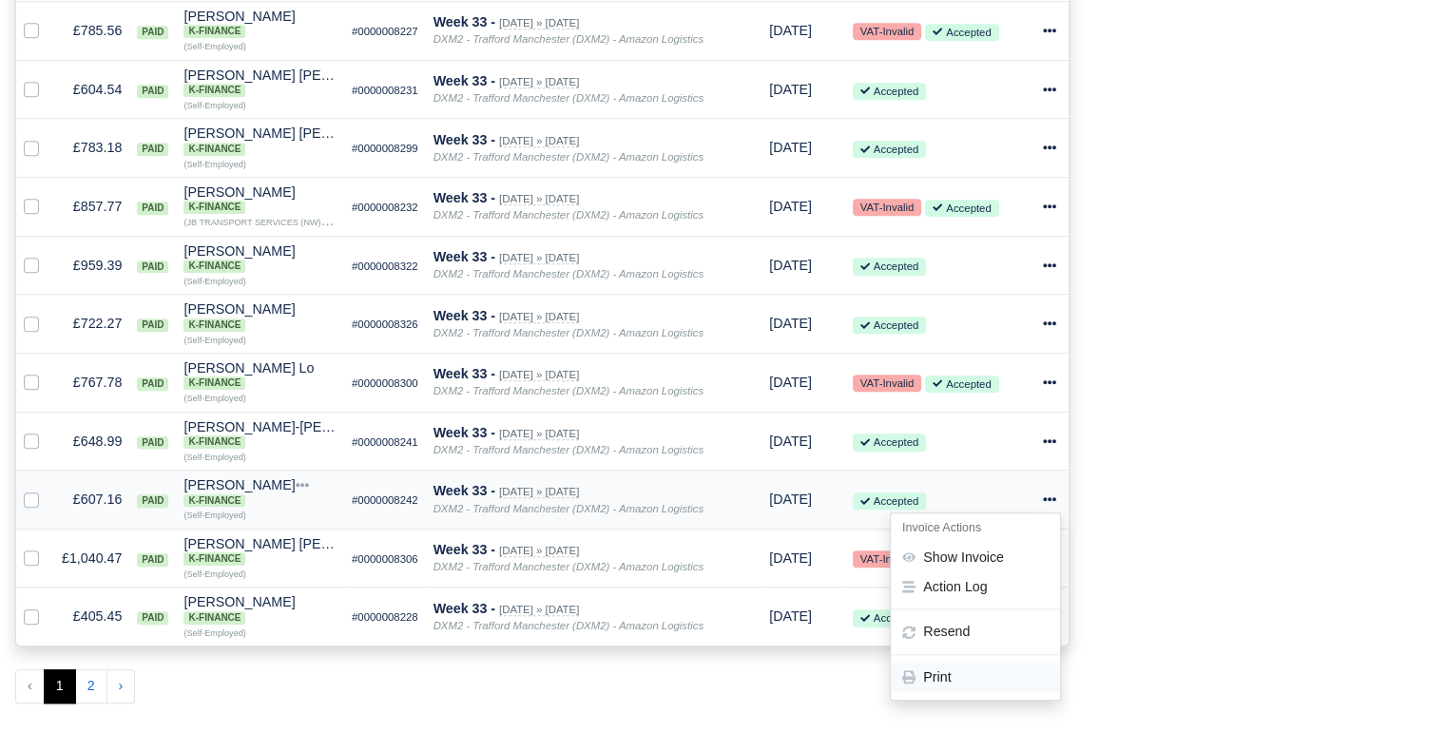
click at [952, 692] on link "Print" at bounding box center [975, 677] width 169 height 29
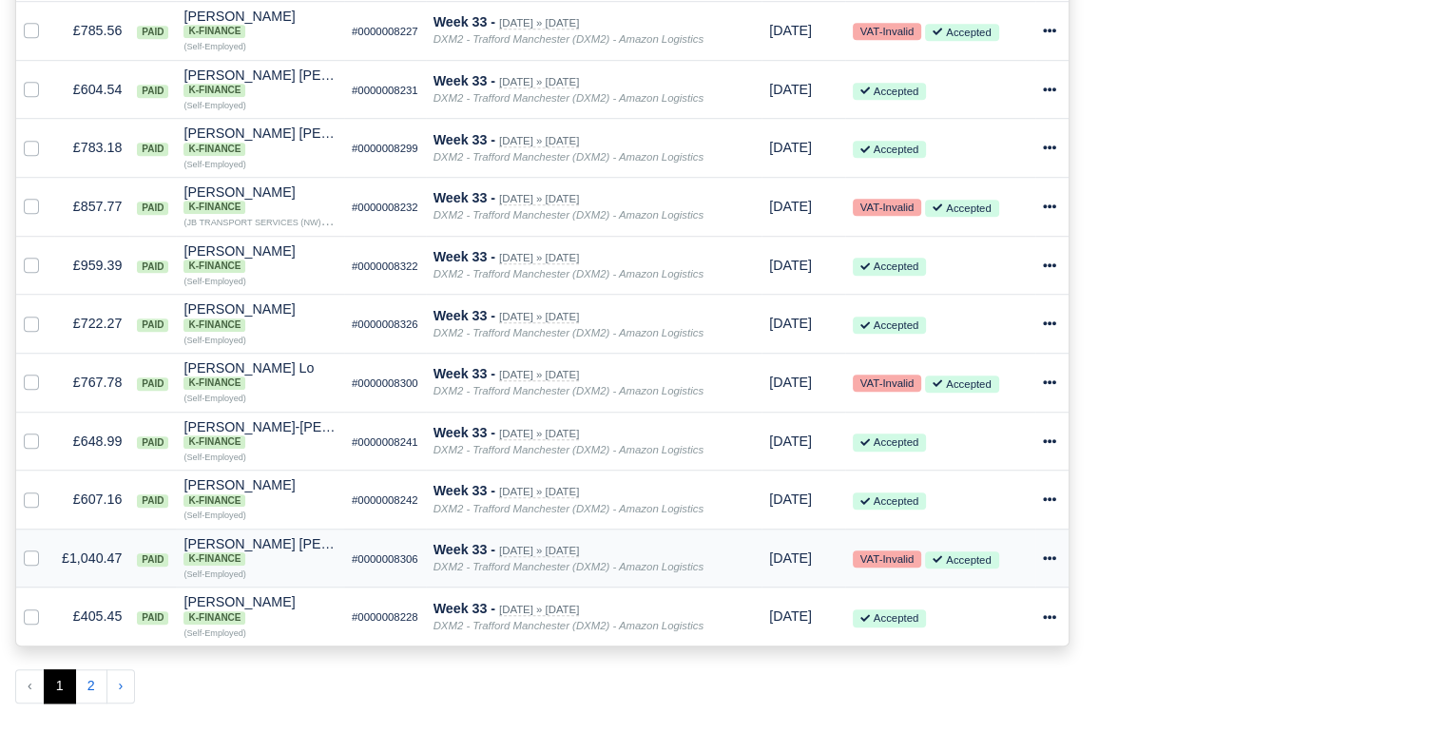
click at [1048, 565] on icon at bounding box center [1049, 557] width 13 height 13
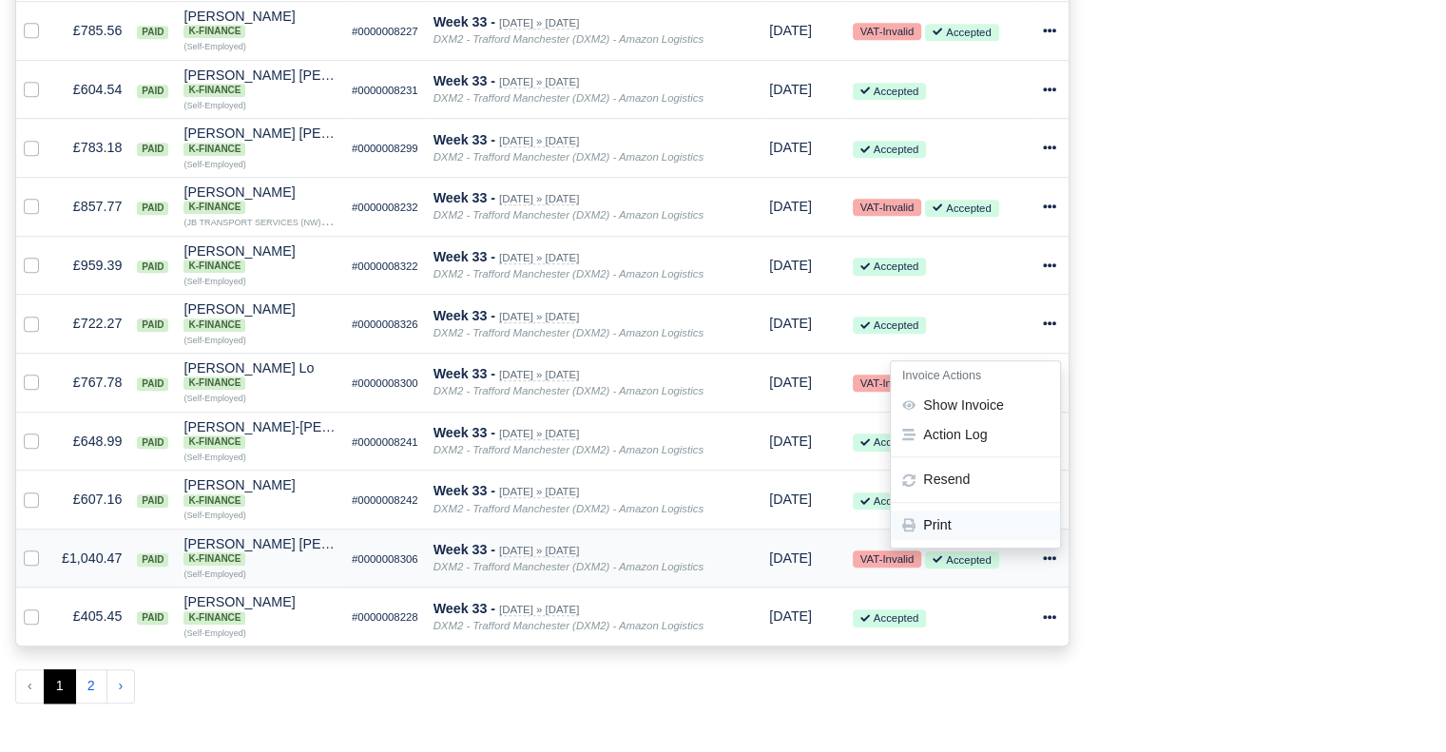
click at [989, 540] on link "Print" at bounding box center [975, 524] width 169 height 29
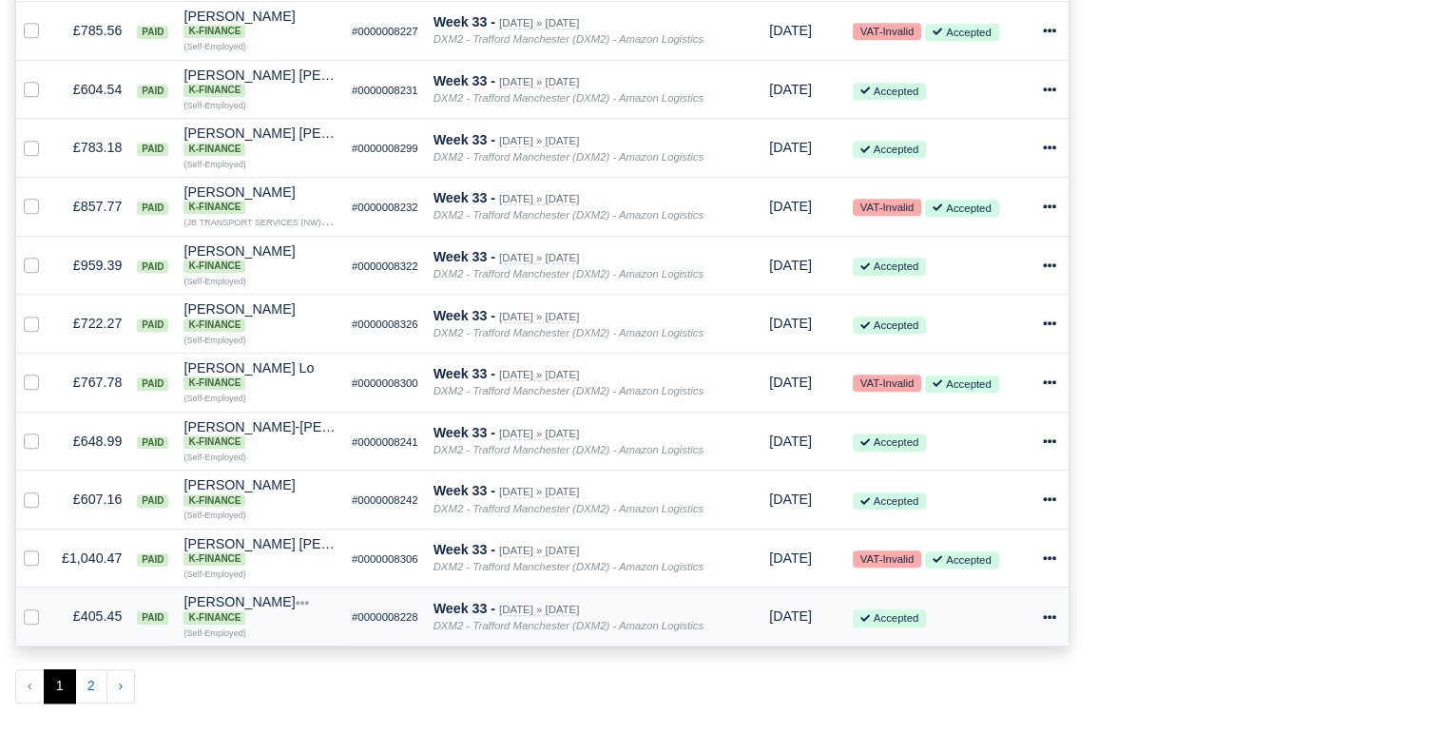
click at [1052, 624] on icon at bounding box center [1049, 616] width 13 height 13
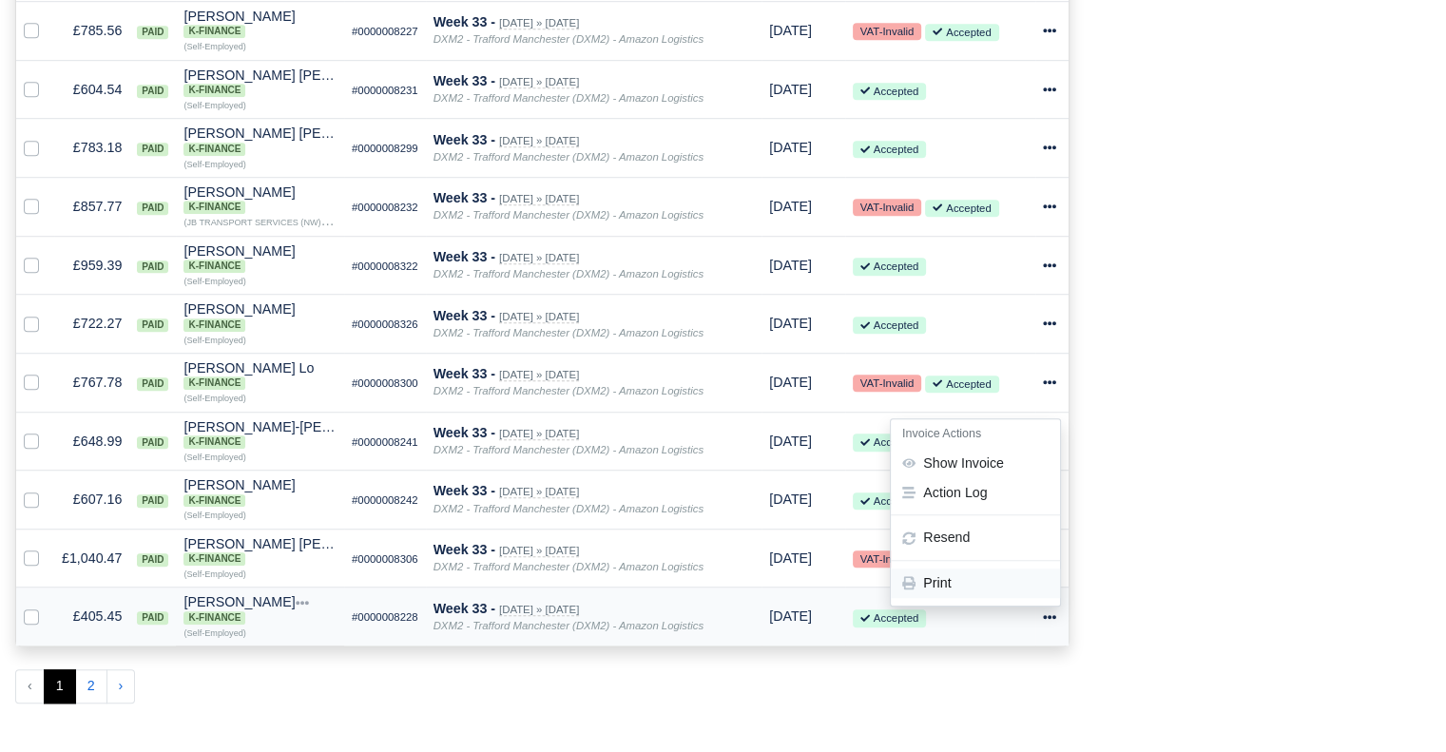
click at [997, 599] on link "Print" at bounding box center [975, 583] width 169 height 29
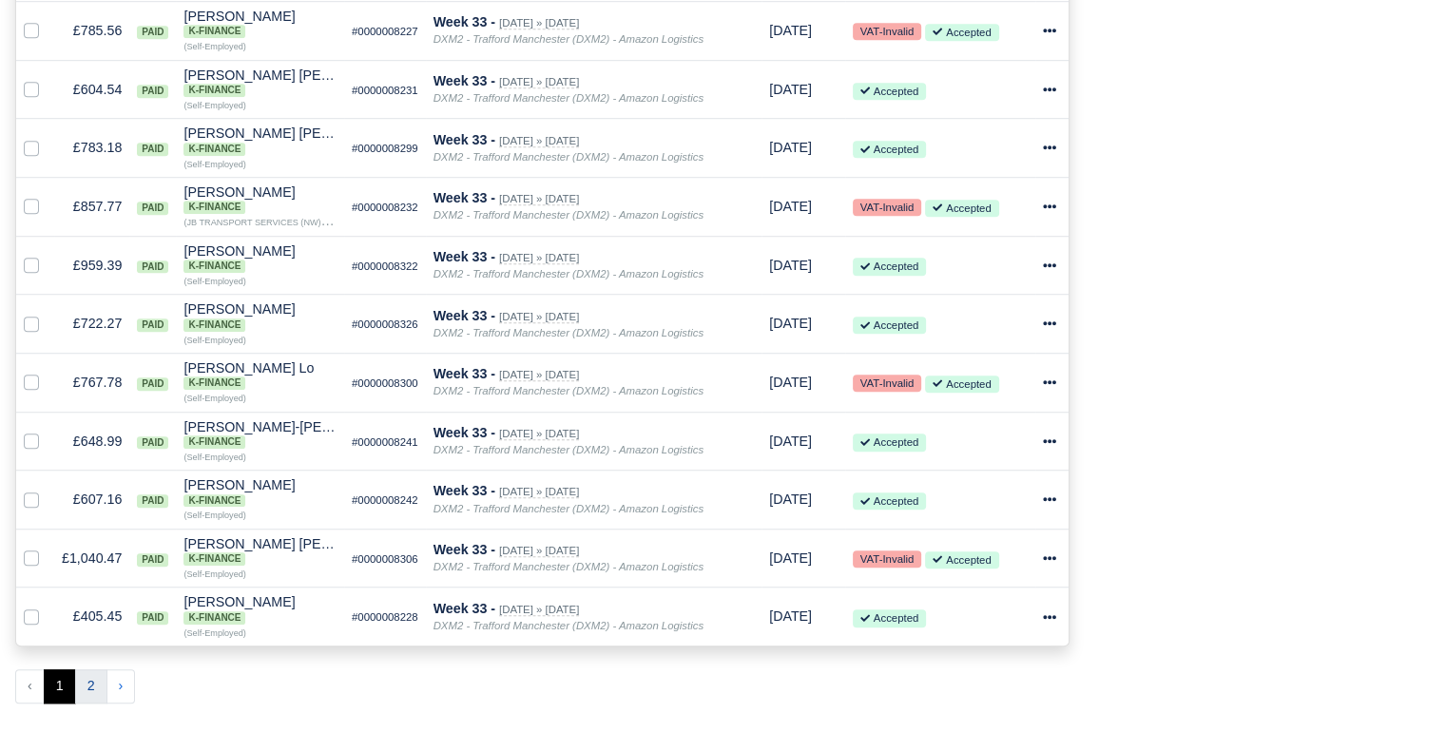
click at [85, 703] on button "2" at bounding box center [91, 686] width 32 height 34
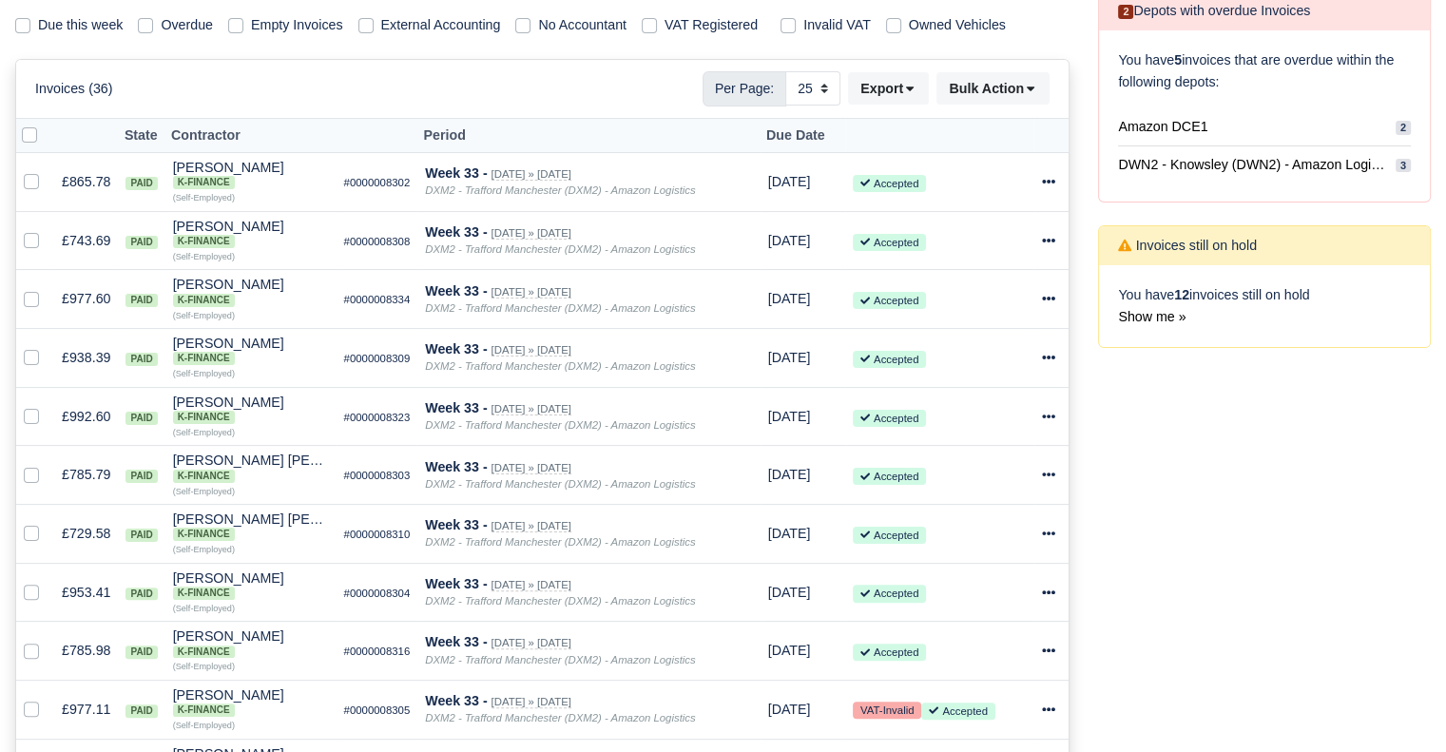
scroll to position [323, 0]
click at [1052, 174] on icon at bounding box center [1048, 179] width 13 height 13
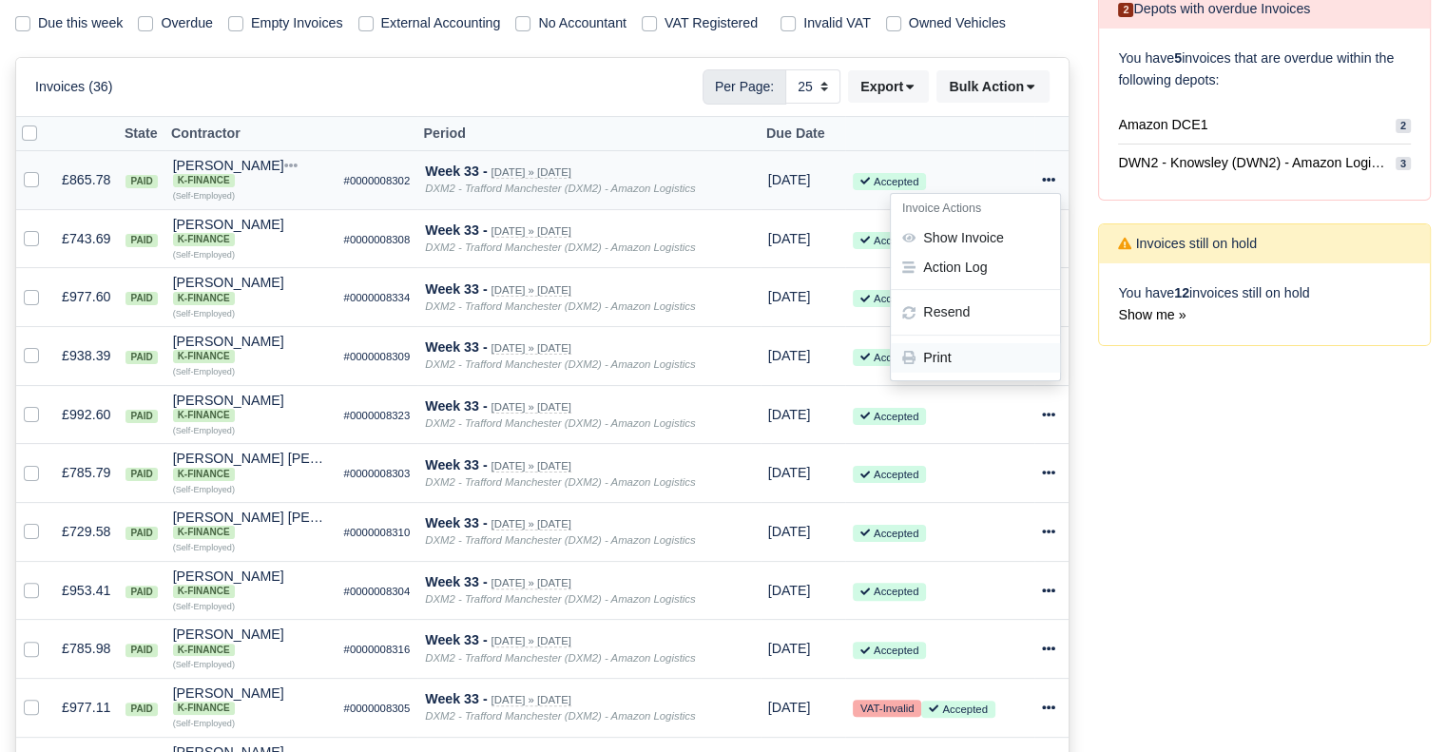
click at [938, 351] on link "Print" at bounding box center [975, 357] width 169 height 29
click at [1302, 491] on div "Process Invoices 2 Depots with overdue Invoices You have 5 invoices that are ov…" at bounding box center [1264, 397] width 361 height 942
click at [1049, 236] on icon at bounding box center [1048, 238] width 13 height 13
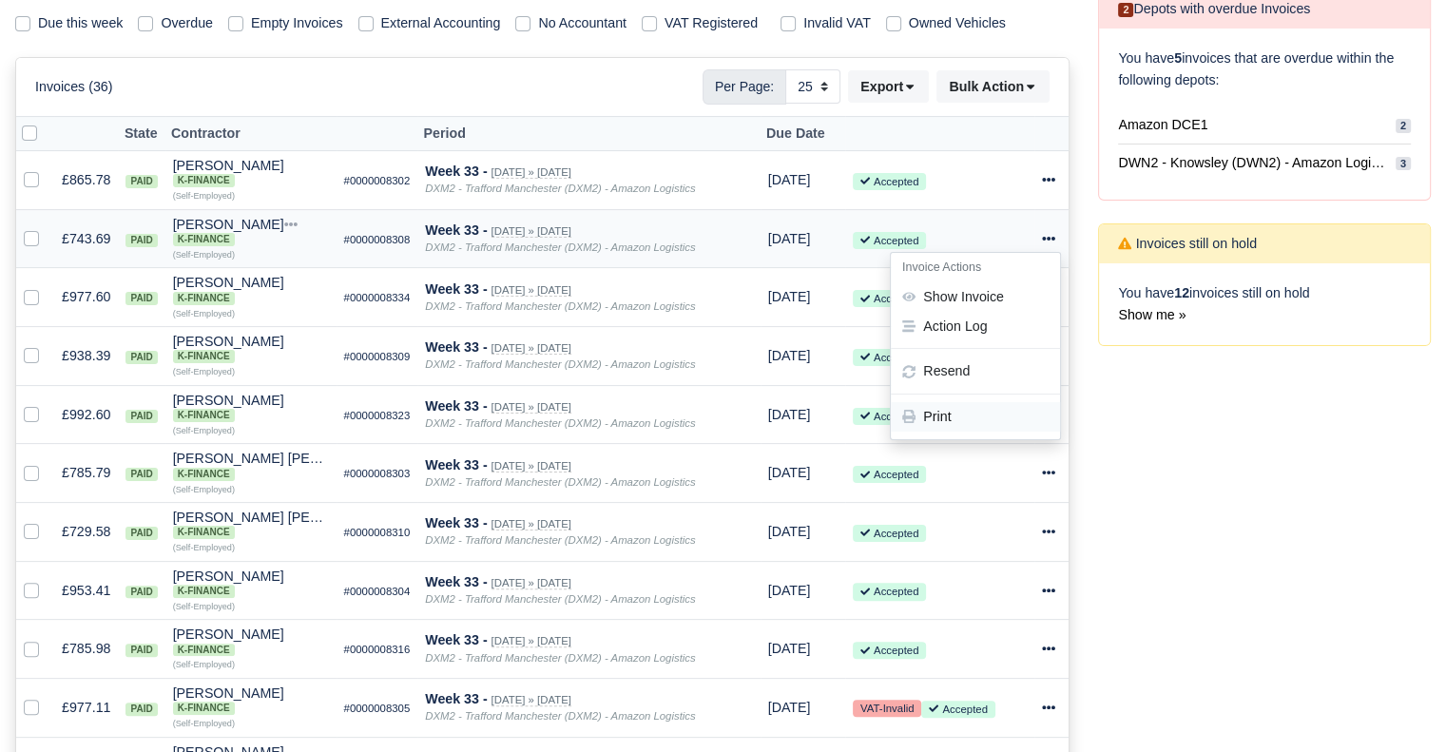
click at [973, 413] on link "Print" at bounding box center [975, 416] width 169 height 29
click at [1050, 303] on icon at bounding box center [1048, 296] width 13 height 13
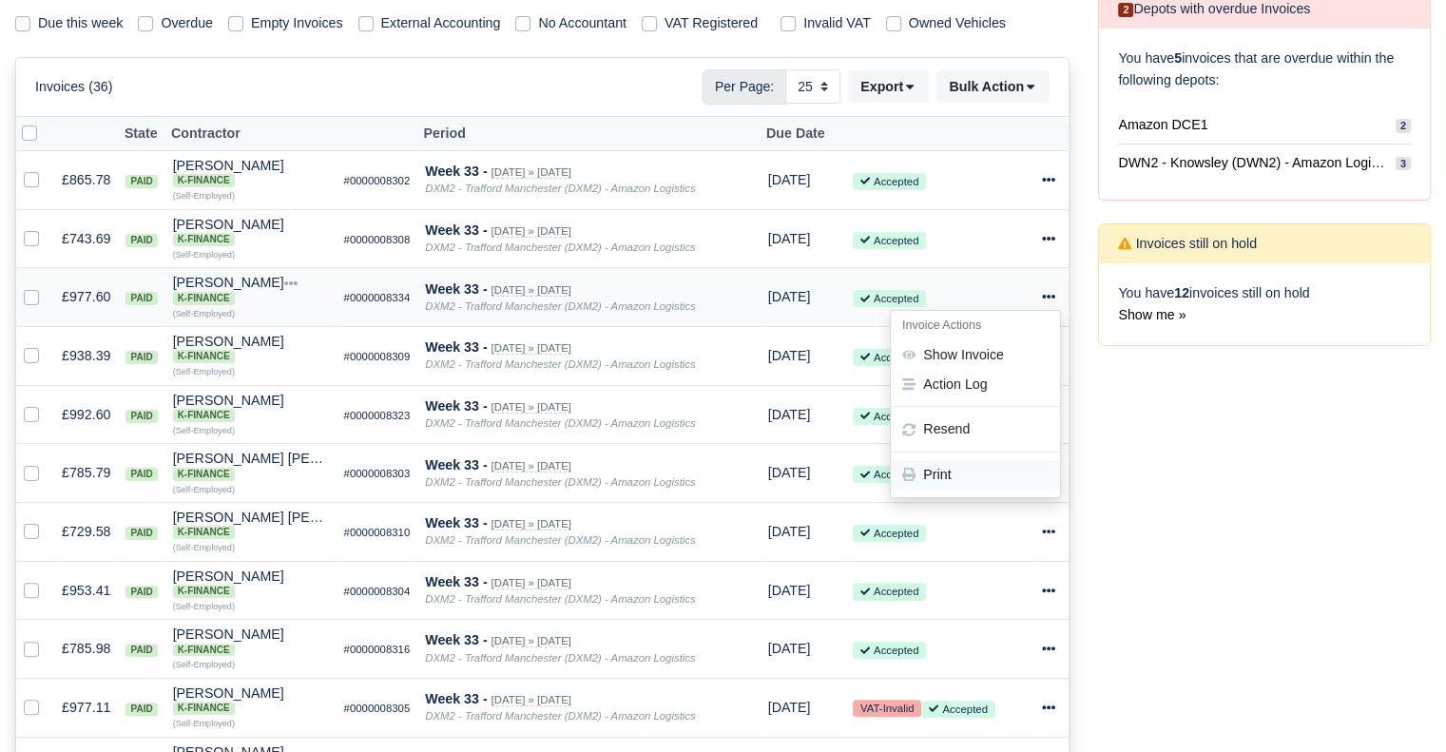
click at [1007, 466] on link "Print" at bounding box center [975, 475] width 169 height 29
click at [1256, 564] on div "Process Invoices 2 Depots with overdue Invoices You have 5 invoices that are ov…" at bounding box center [1264, 397] width 361 height 942
click at [1044, 364] on div at bounding box center [1051, 356] width 19 height 22
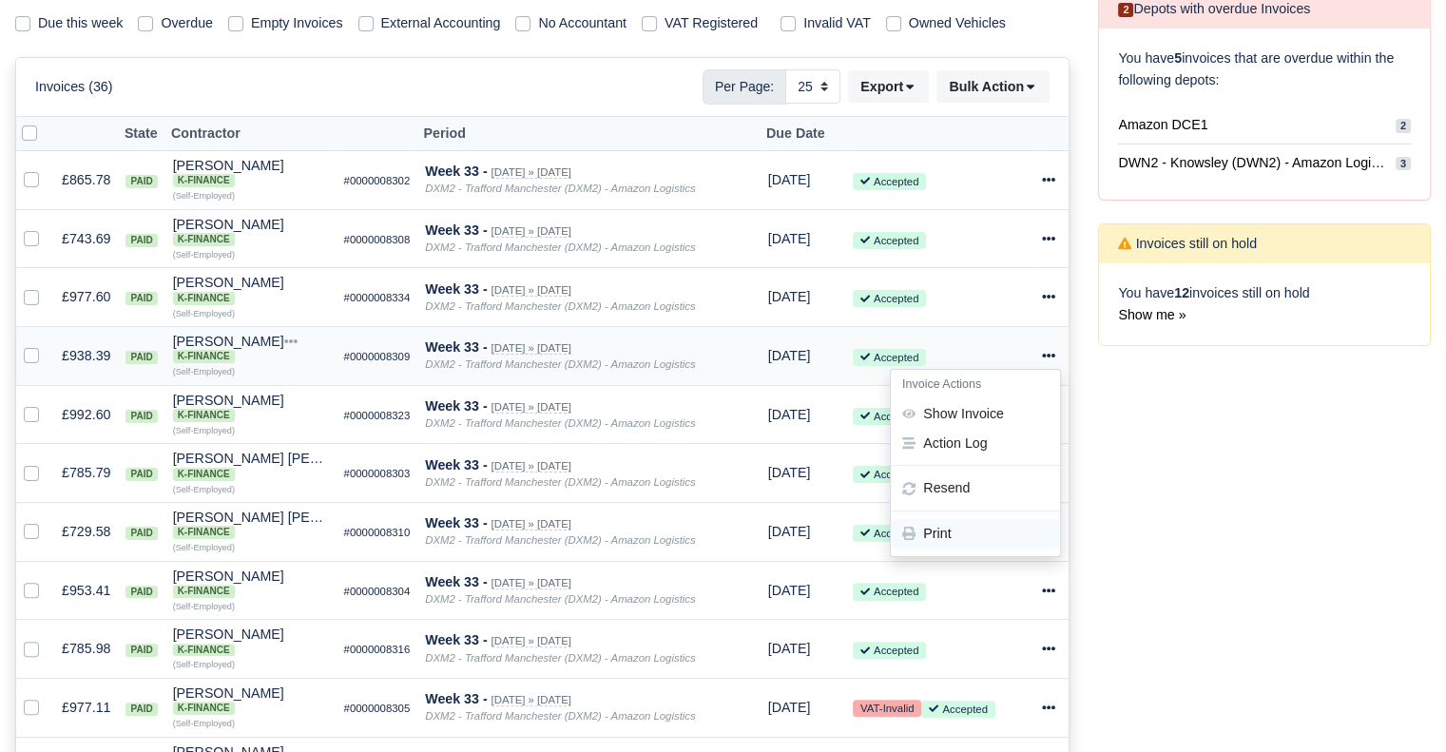
click at [974, 528] on link "Print" at bounding box center [975, 533] width 169 height 29
click at [1050, 410] on icon at bounding box center [1048, 414] width 13 height 13
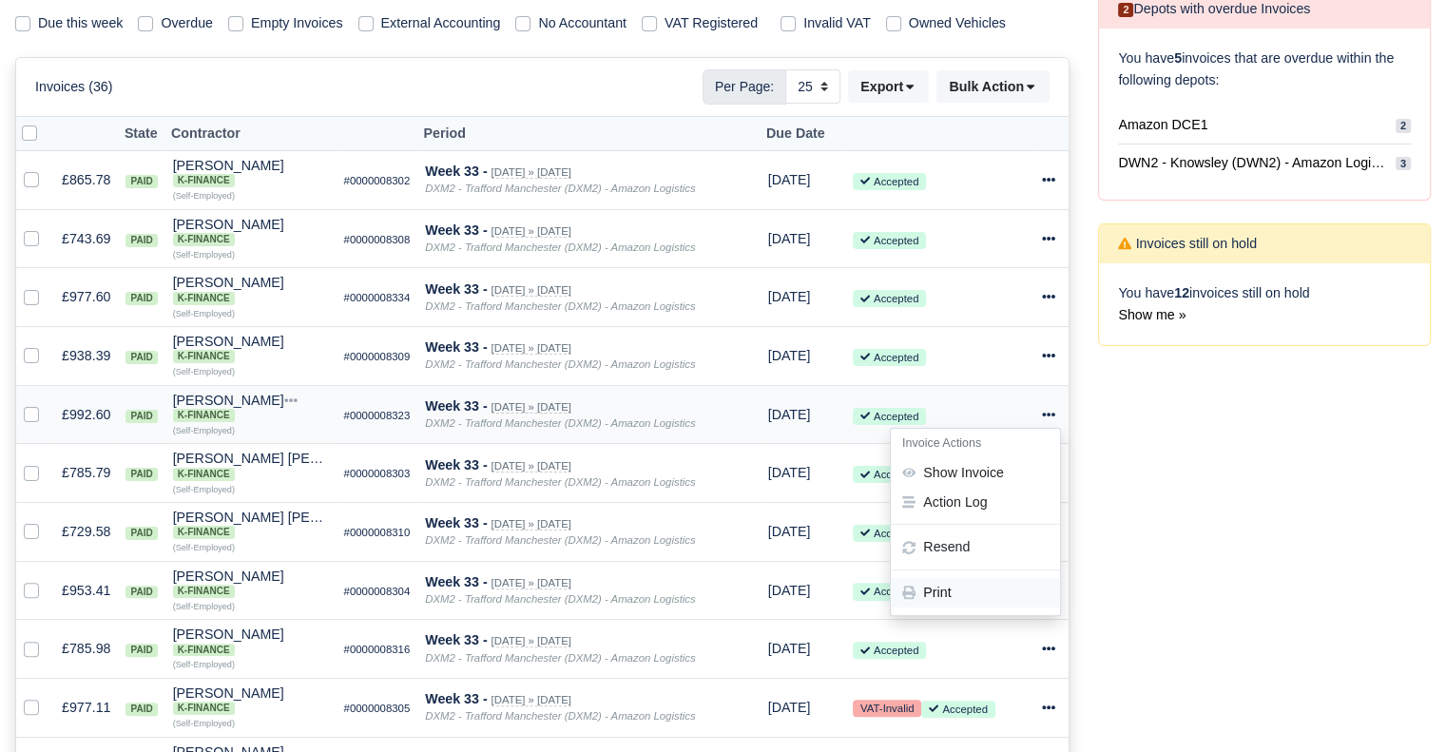
click at [956, 584] on link "Print" at bounding box center [975, 592] width 169 height 29
click at [1057, 477] on div at bounding box center [1051, 473] width 19 height 22
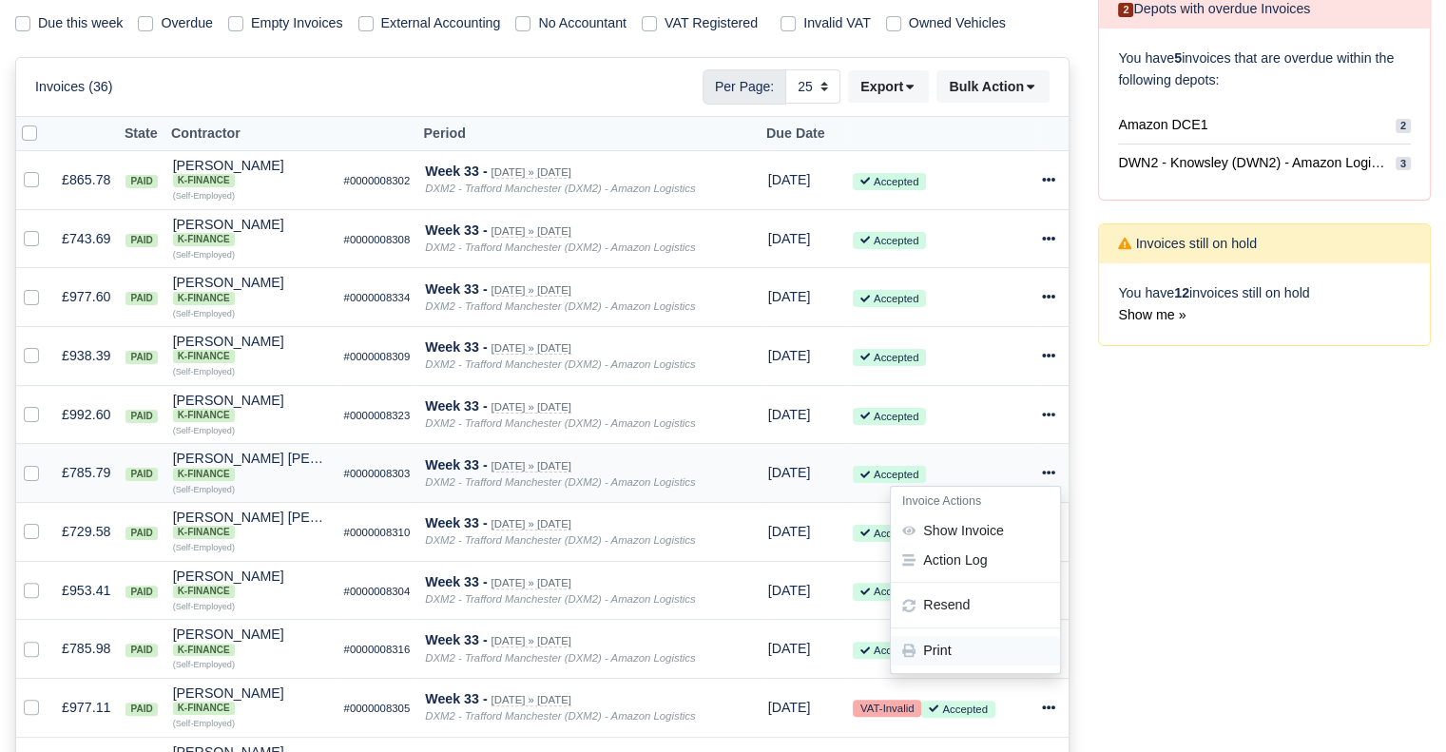
click at [951, 645] on link "Print" at bounding box center [975, 650] width 169 height 29
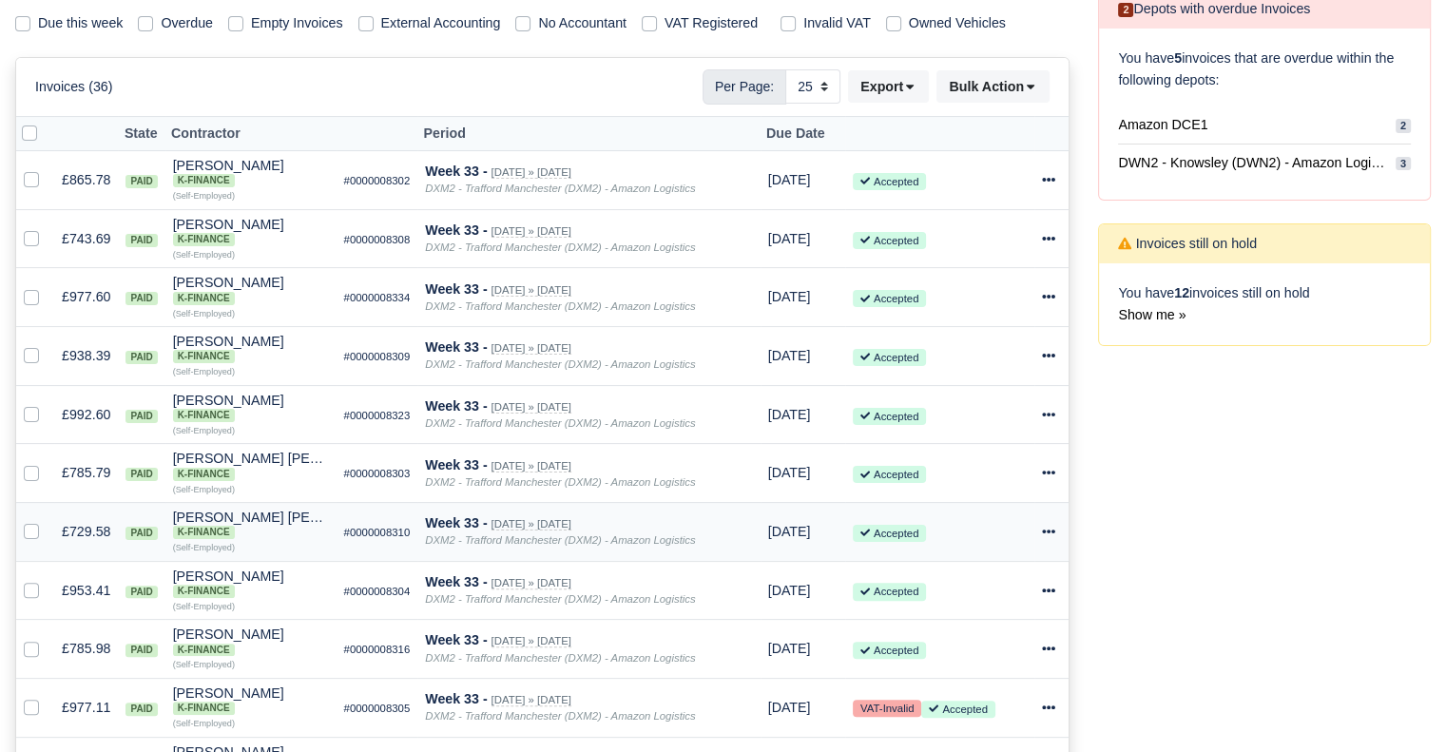
click at [1051, 538] on icon at bounding box center [1048, 531] width 13 height 13
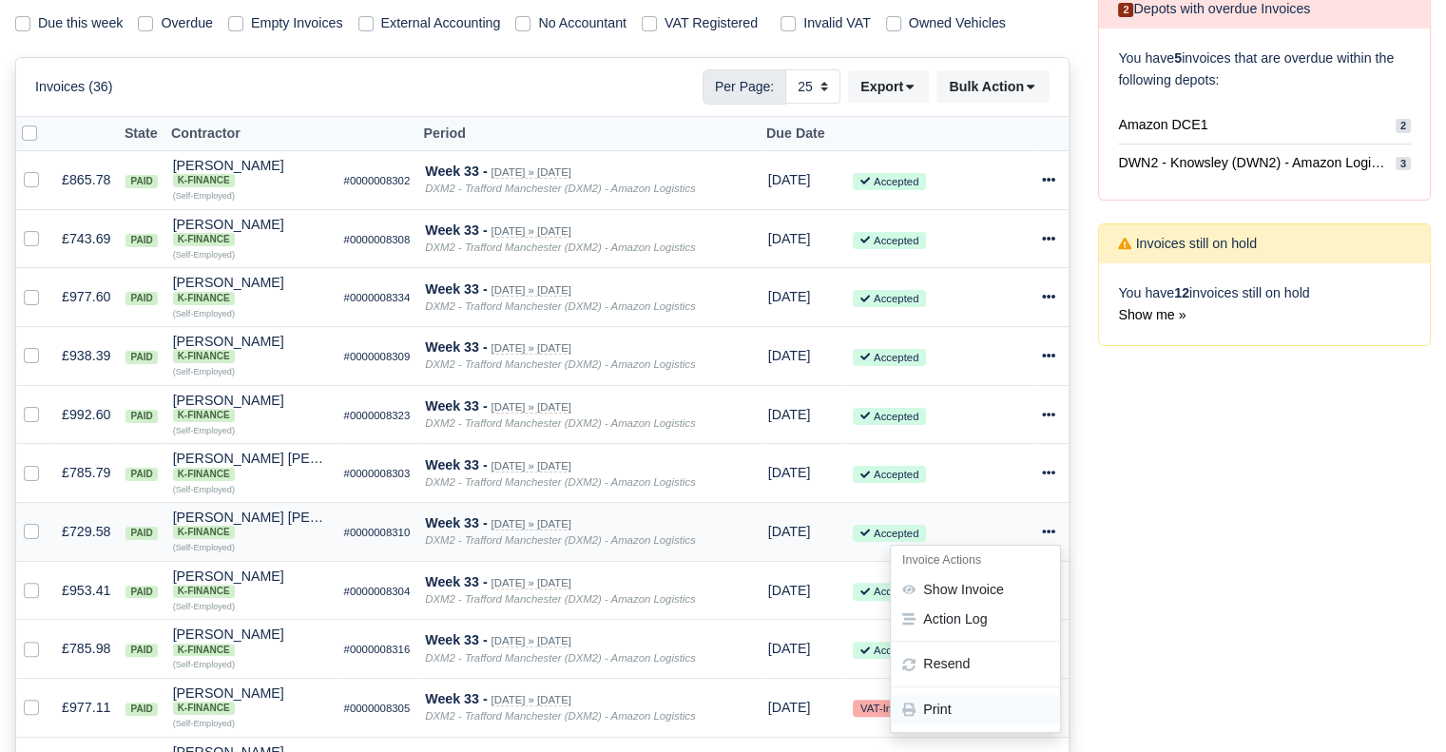
click at [989, 716] on link "Print" at bounding box center [975, 709] width 169 height 29
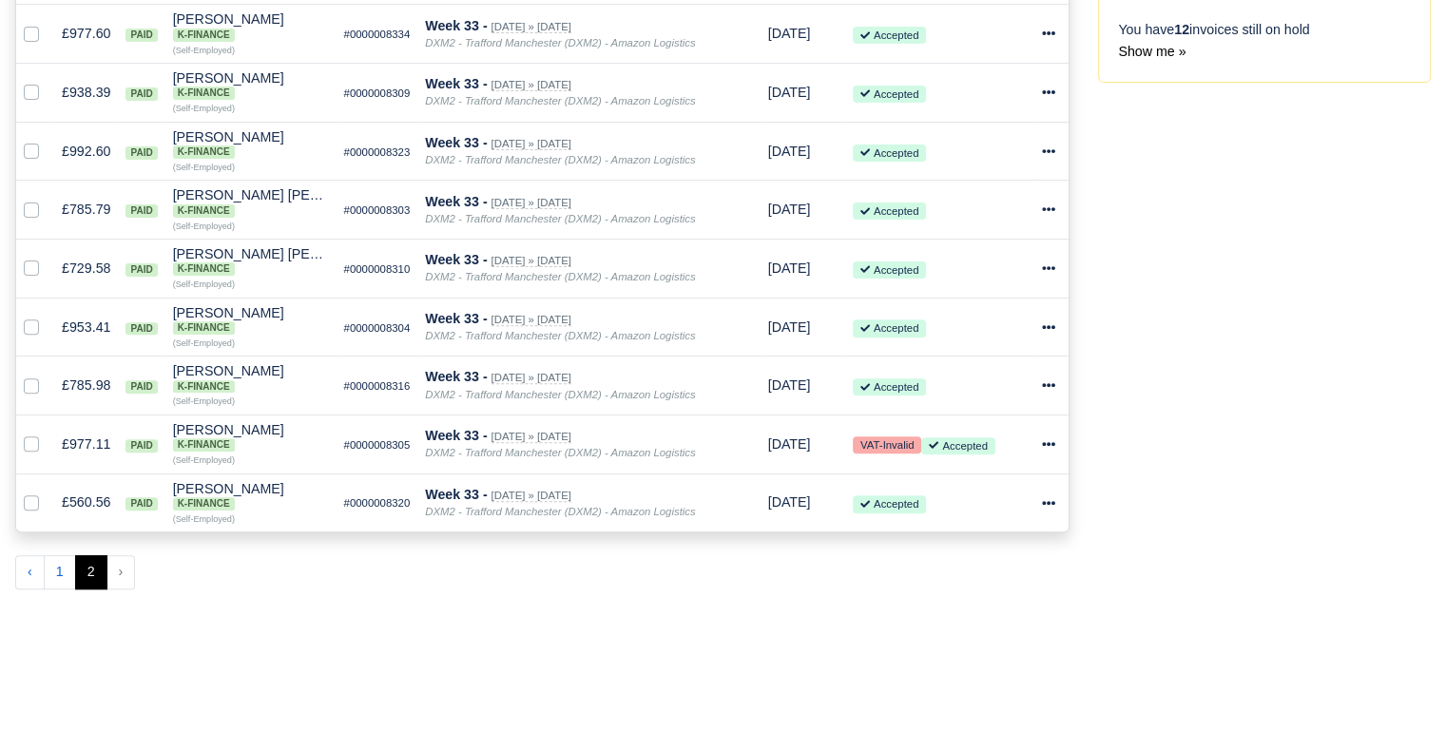
scroll to position [589, 0]
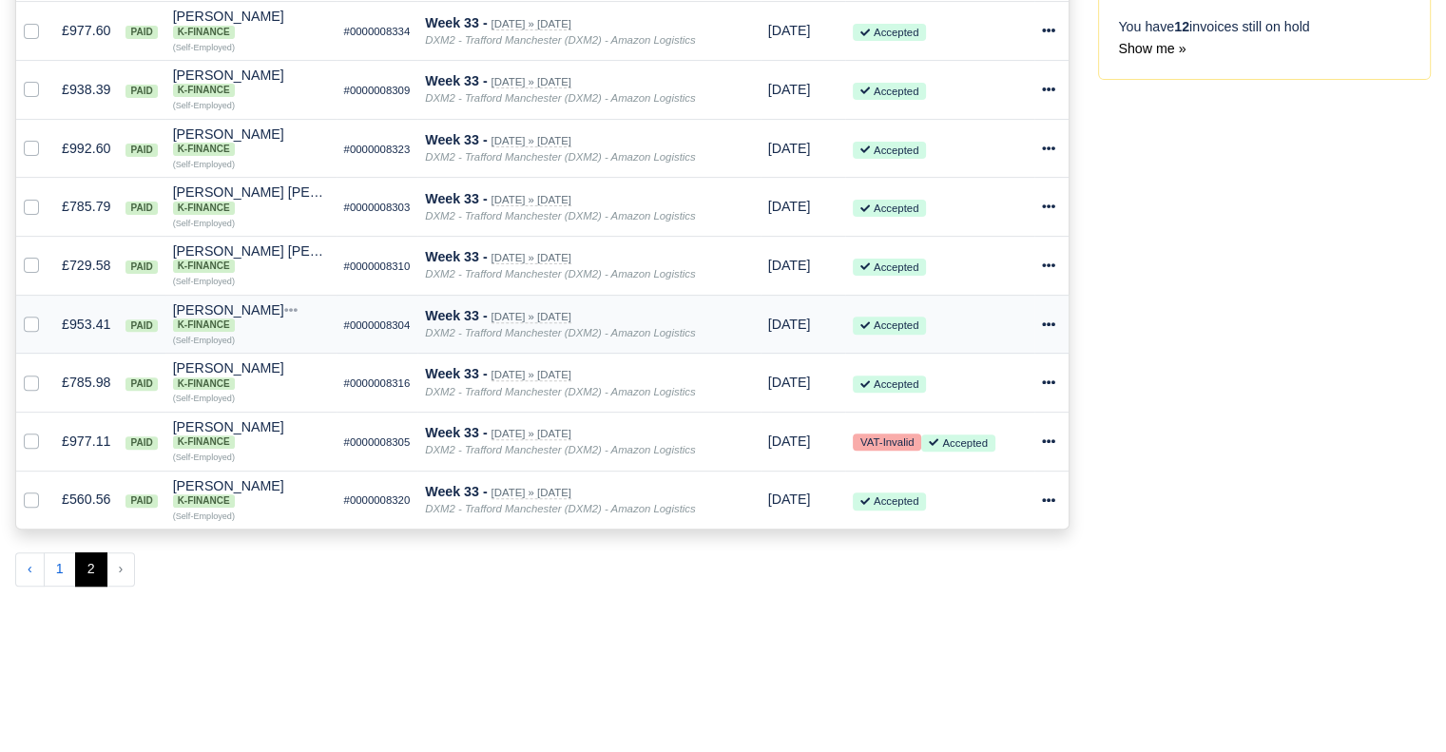
click at [1047, 330] on icon at bounding box center [1048, 323] width 13 height 13
click at [975, 505] on link "Print" at bounding box center [975, 502] width 169 height 29
click at [1044, 385] on icon at bounding box center [1048, 381] width 13 height 13
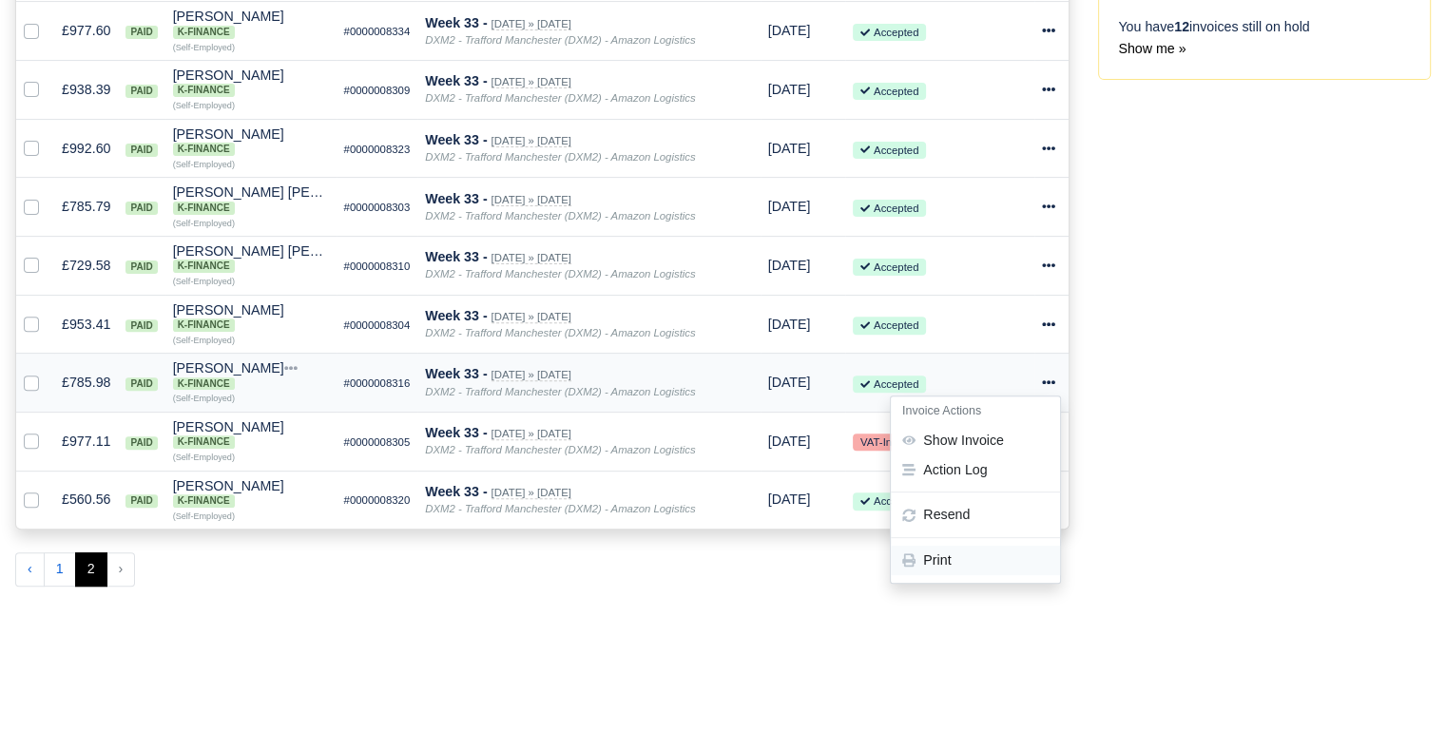
click at [973, 561] on link "Print" at bounding box center [975, 560] width 169 height 29
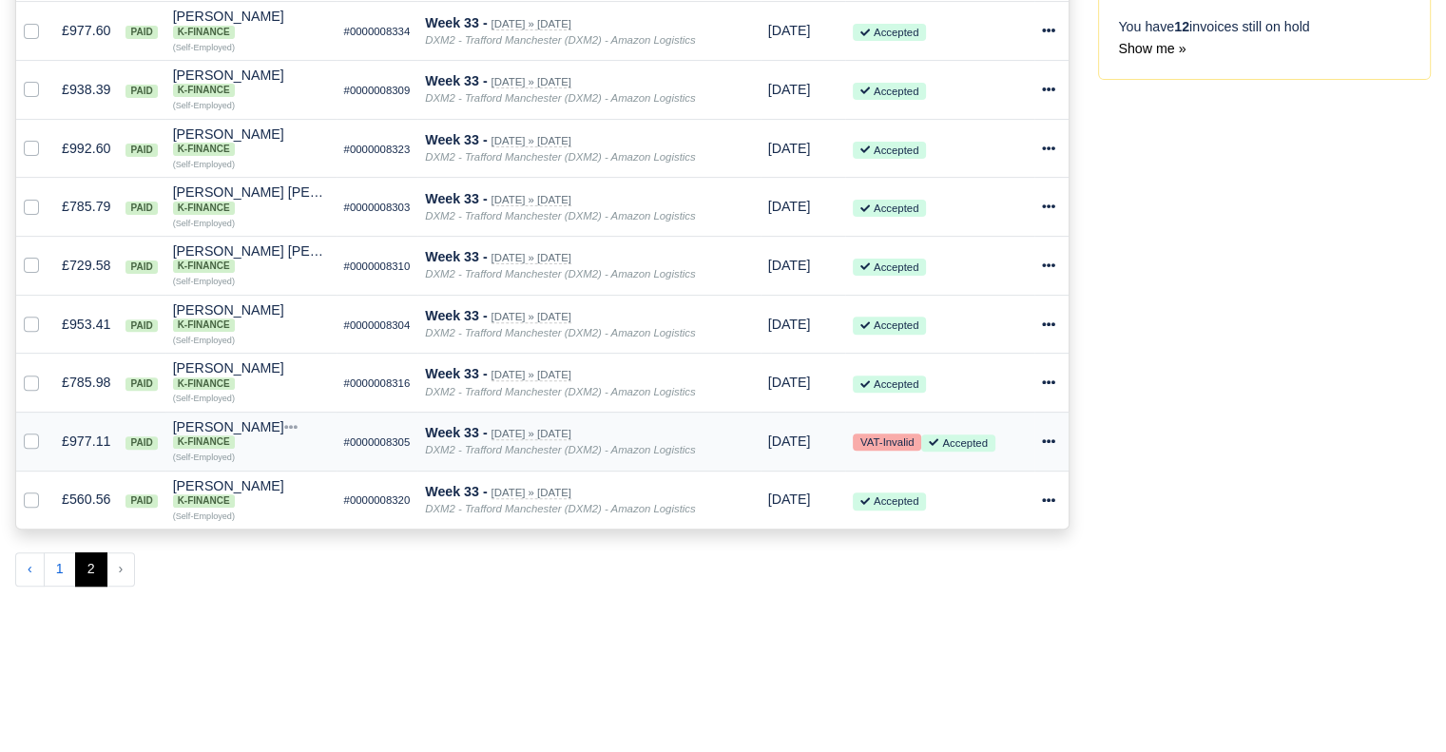
click at [1046, 442] on icon at bounding box center [1048, 440] width 13 height 13
click at [1006, 621] on link "Print" at bounding box center [975, 619] width 169 height 29
click at [1040, 502] on td "Invoice Actions Show Invoice Action Log Resend" at bounding box center [1051, 500] width 34 height 58
click at [1043, 510] on div at bounding box center [1051, 500] width 19 height 22
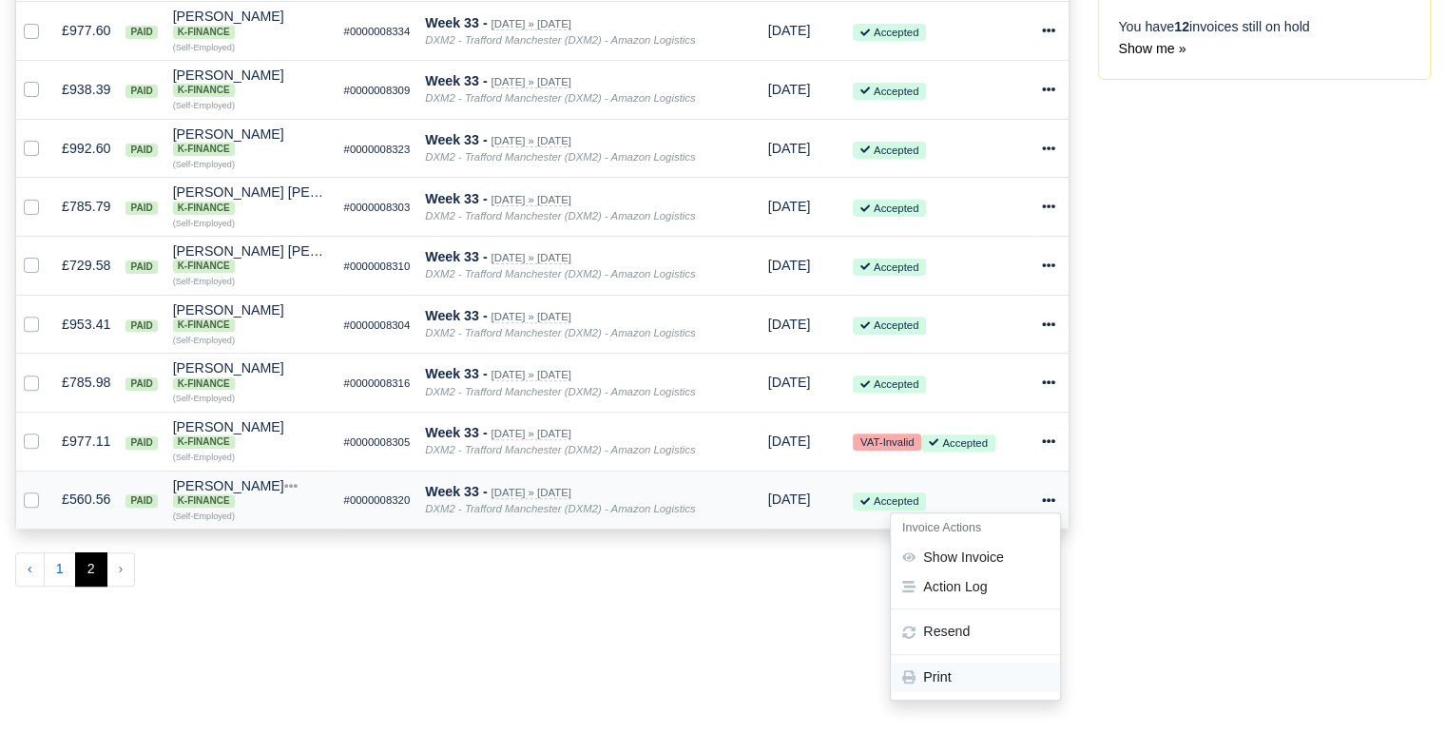
click at [977, 682] on link "Print" at bounding box center [975, 677] width 169 height 29
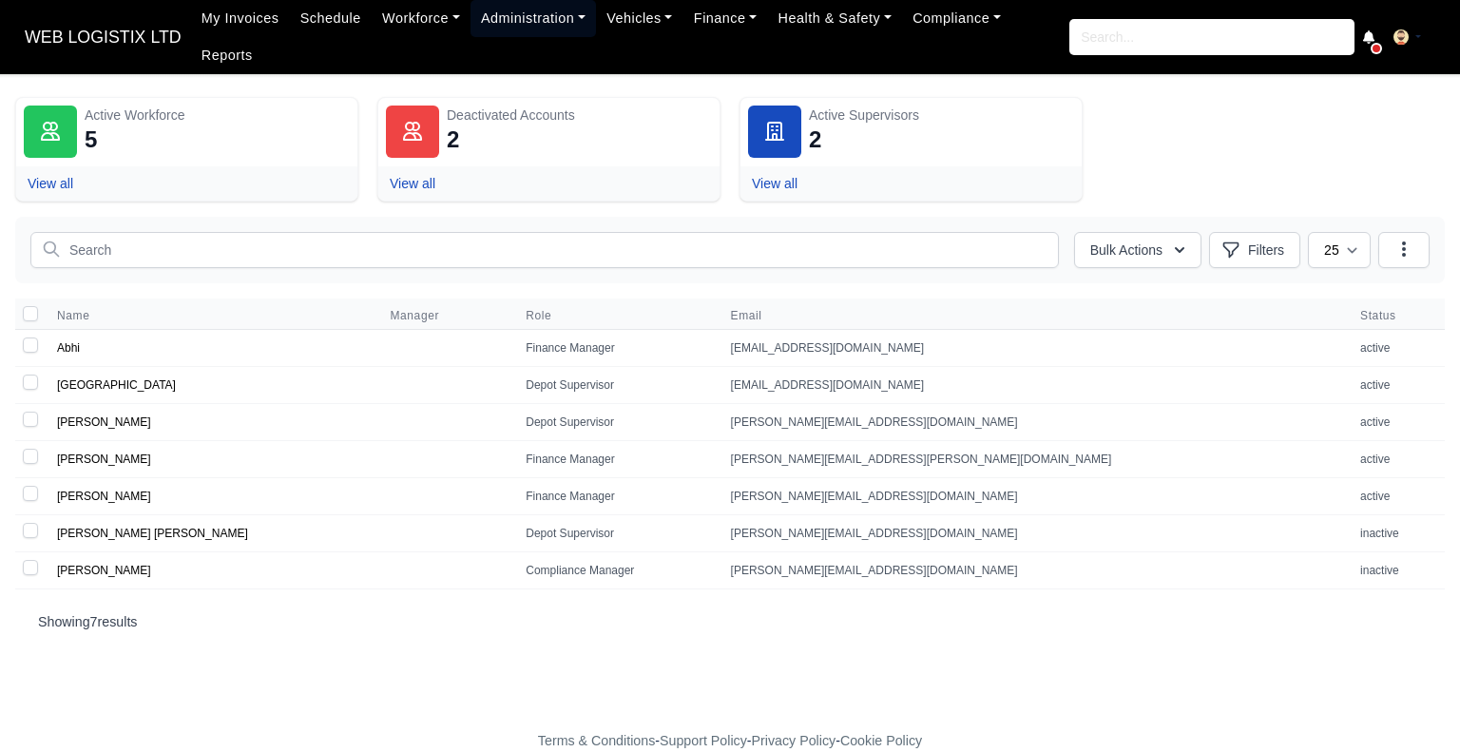
click at [573, 24] on link "Administration" at bounding box center [533, 18] width 125 height 37
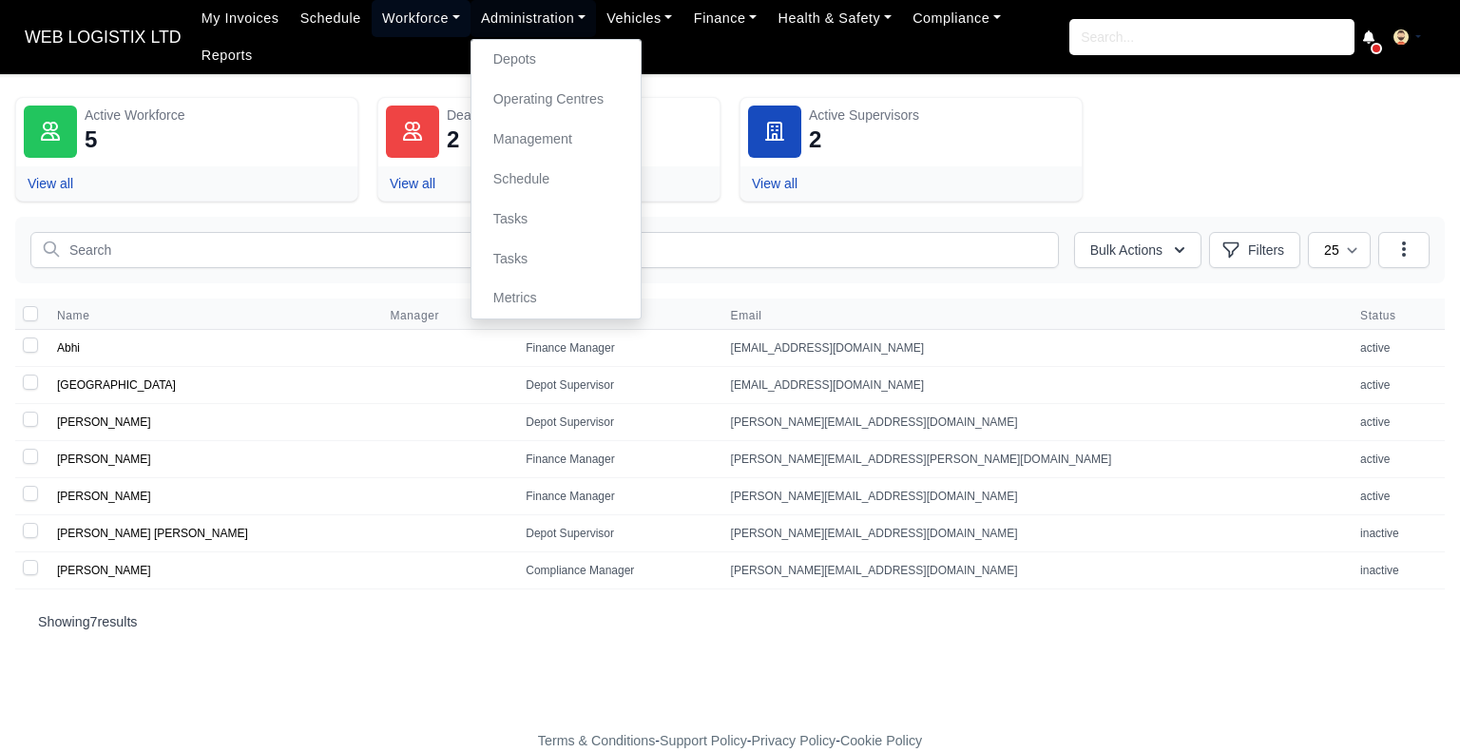
click at [426, 22] on link "Workforce" at bounding box center [421, 18] width 99 height 37
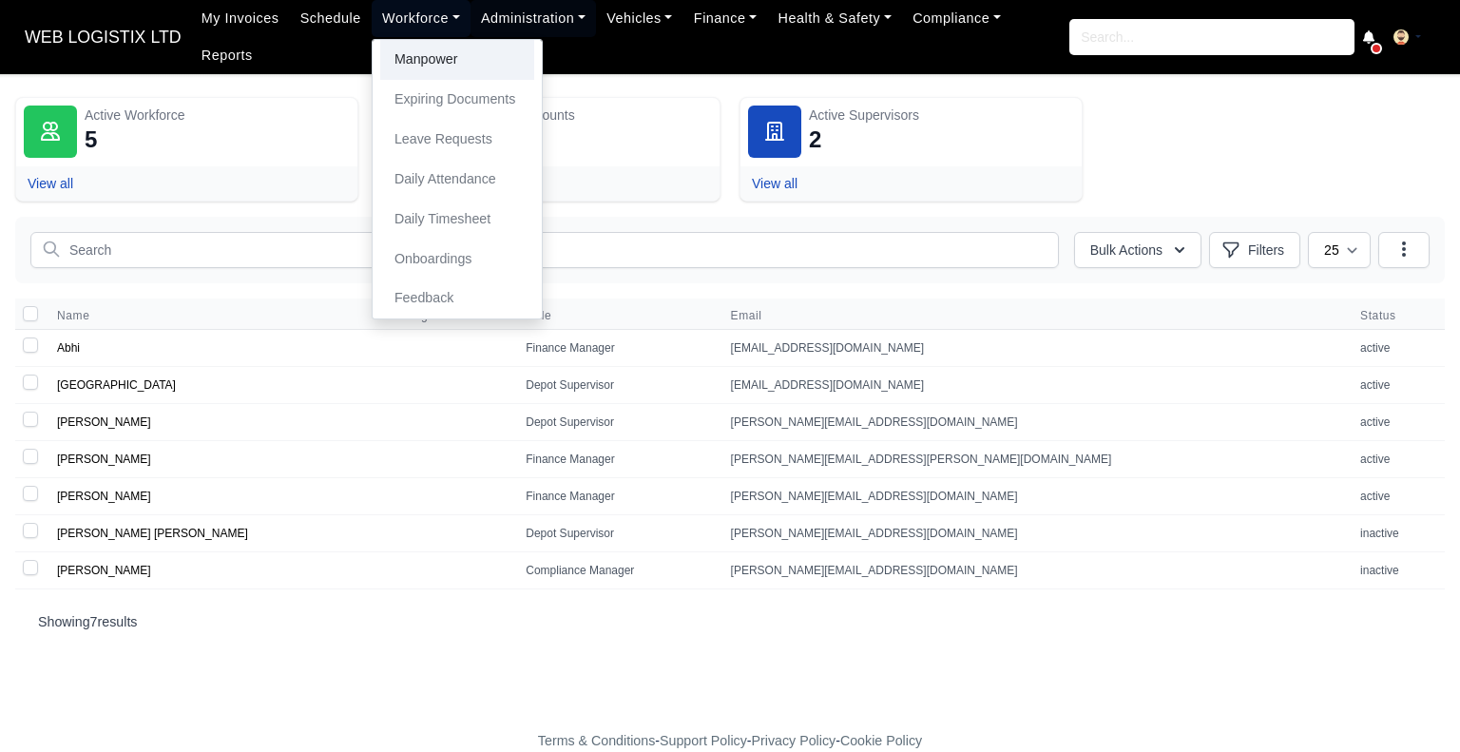
click at [454, 57] on link "Manpower" at bounding box center [457, 60] width 154 height 40
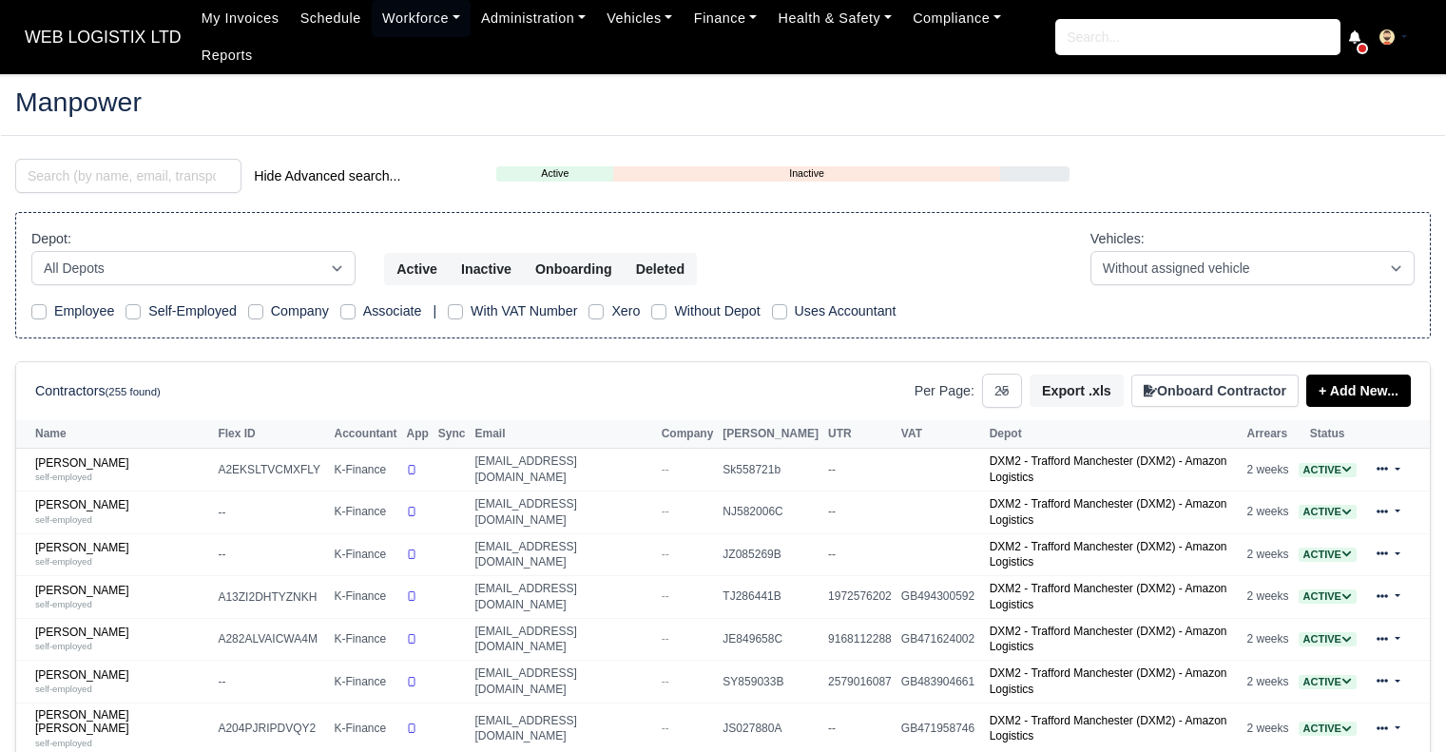
select select "25"
click at [179, 175] on input "search" at bounding box center [128, 176] width 226 height 34
type input "MELVEN"
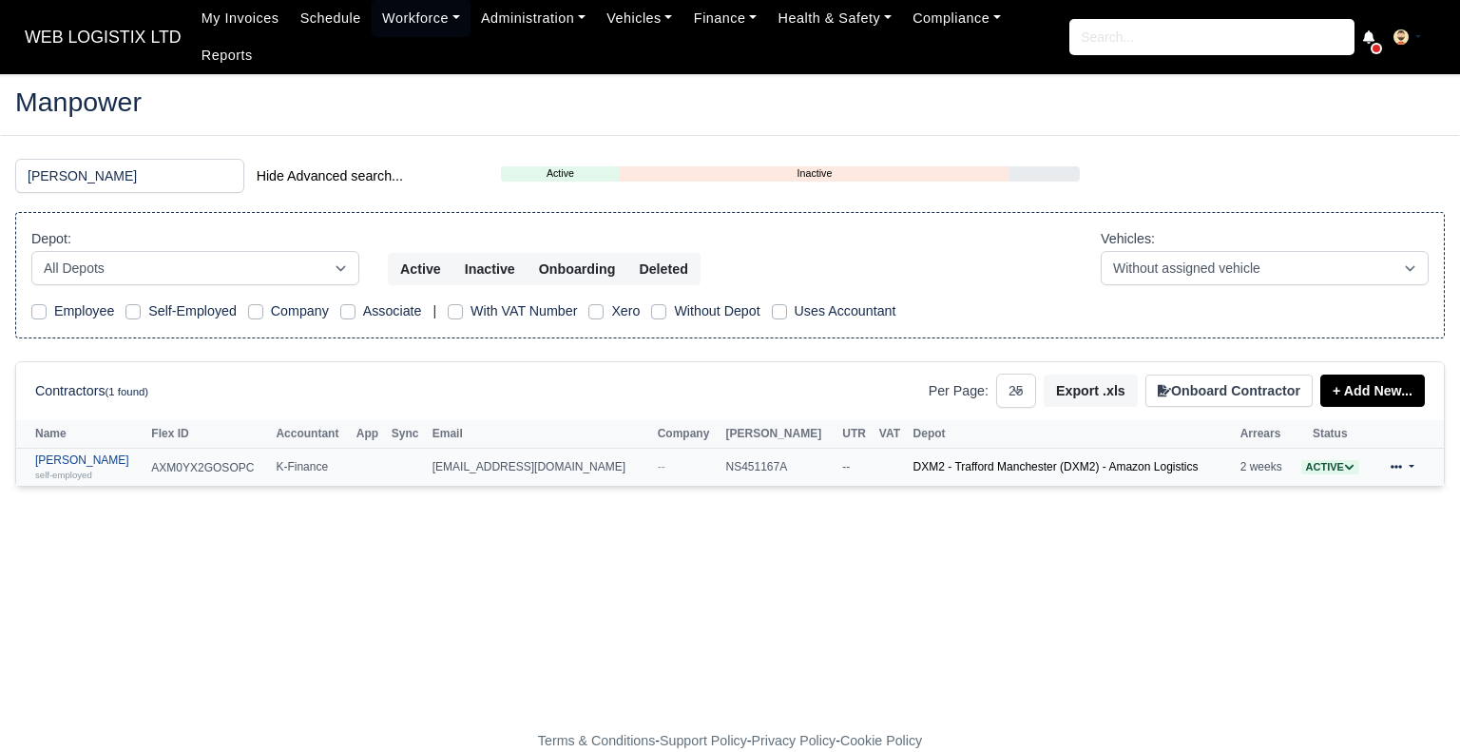
click at [102, 468] on div "self-employed" at bounding box center [88, 474] width 106 height 13
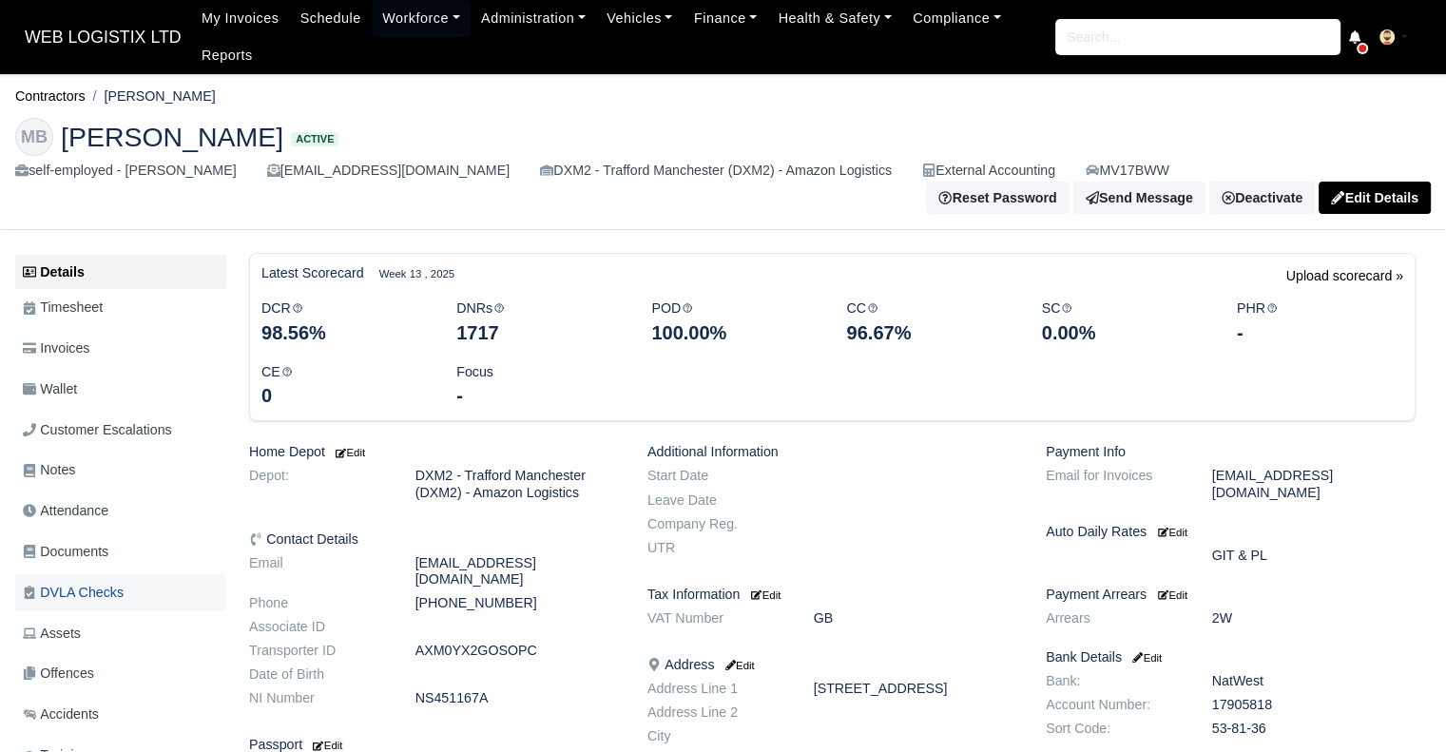
click at [106, 574] on link "DVLA Checks" at bounding box center [120, 592] width 211 height 37
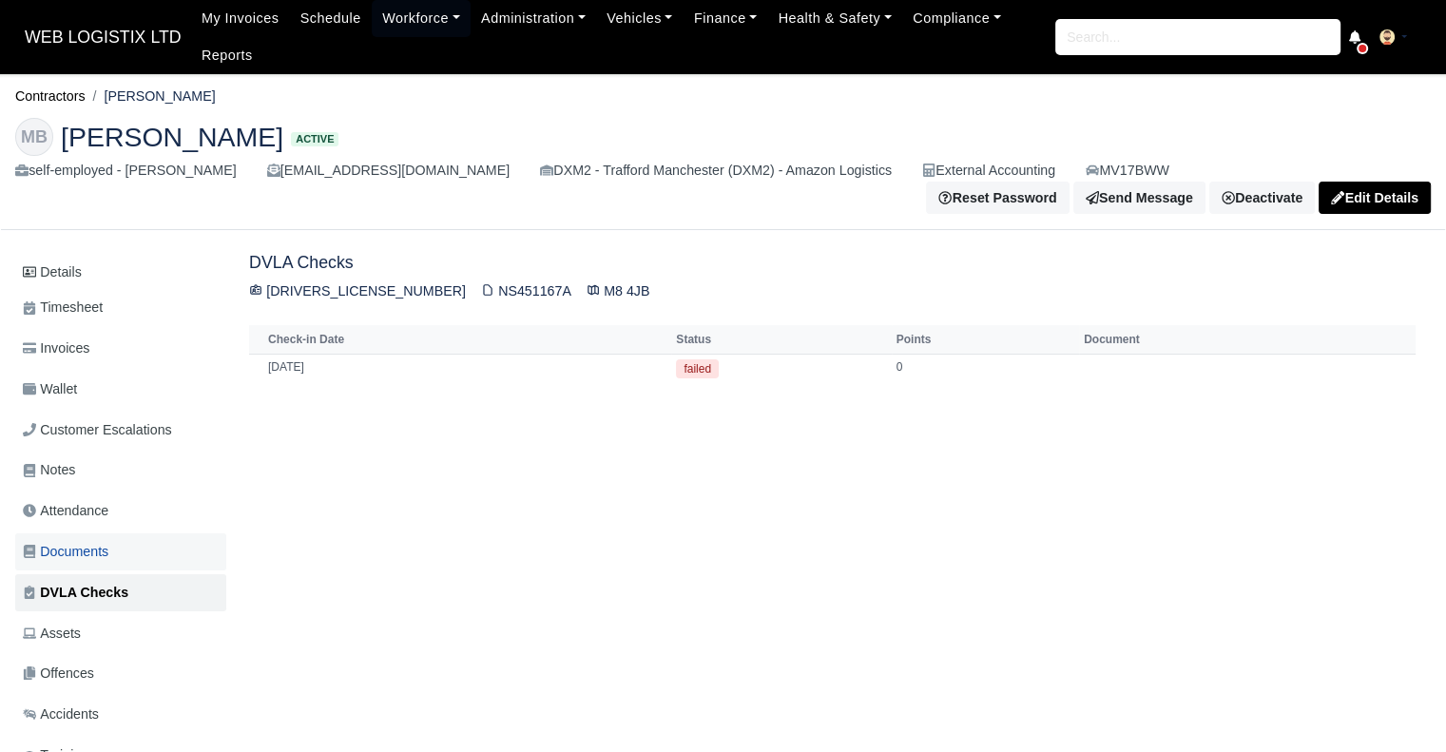
click at [103, 547] on span "Documents" at bounding box center [66, 552] width 86 height 22
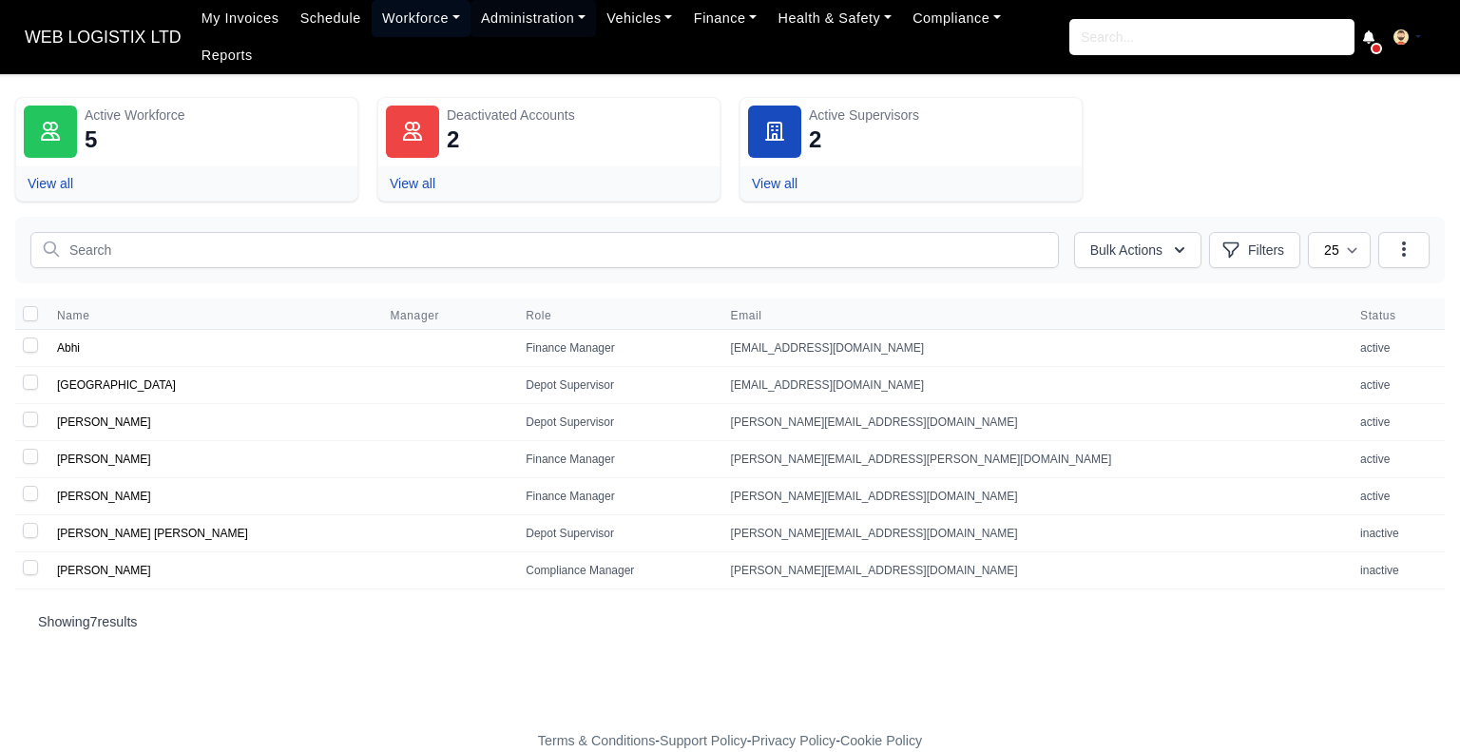
click at [413, 13] on link "Workforce" at bounding box center [421, 18] width 99 height 37
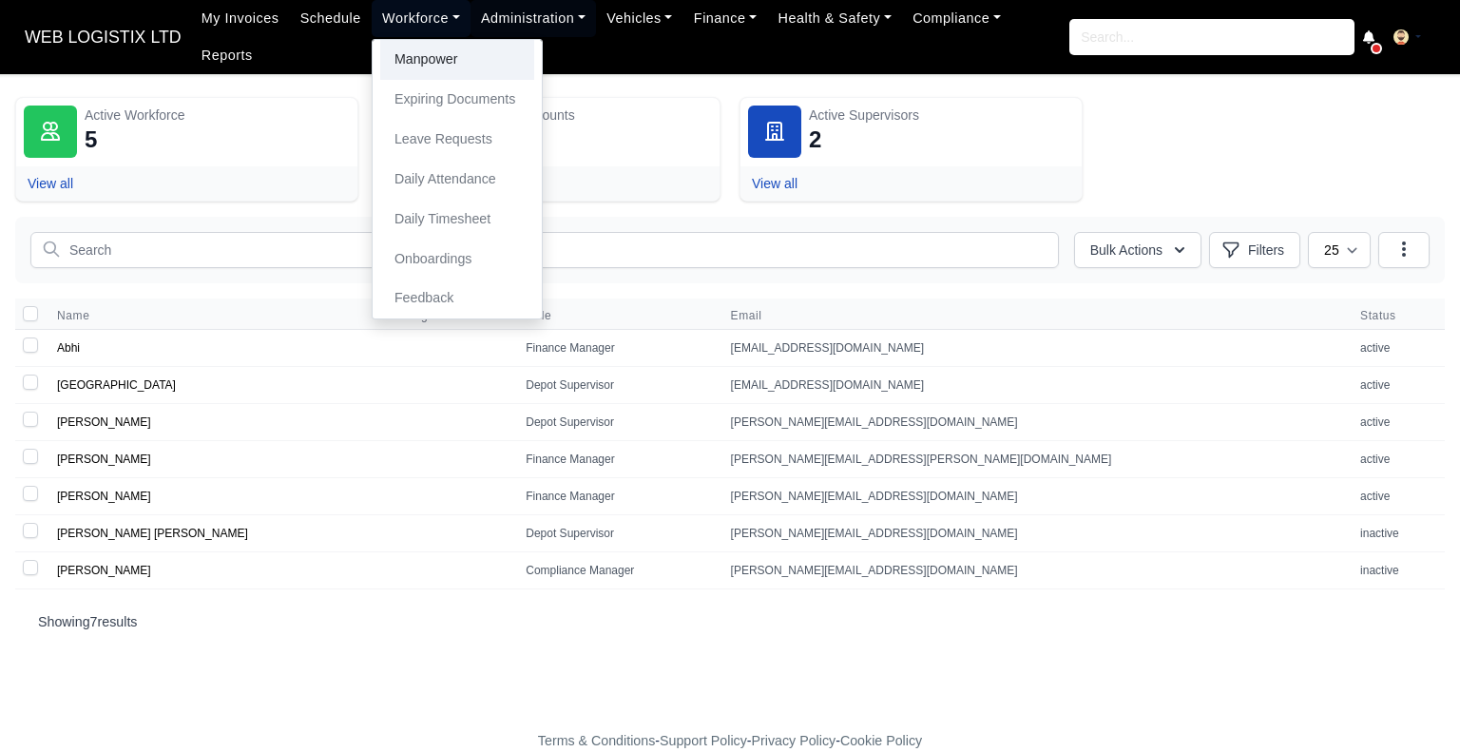
click at [414, 71] on link "Manpower" at bounding box center [457, 60] width 154 height 40
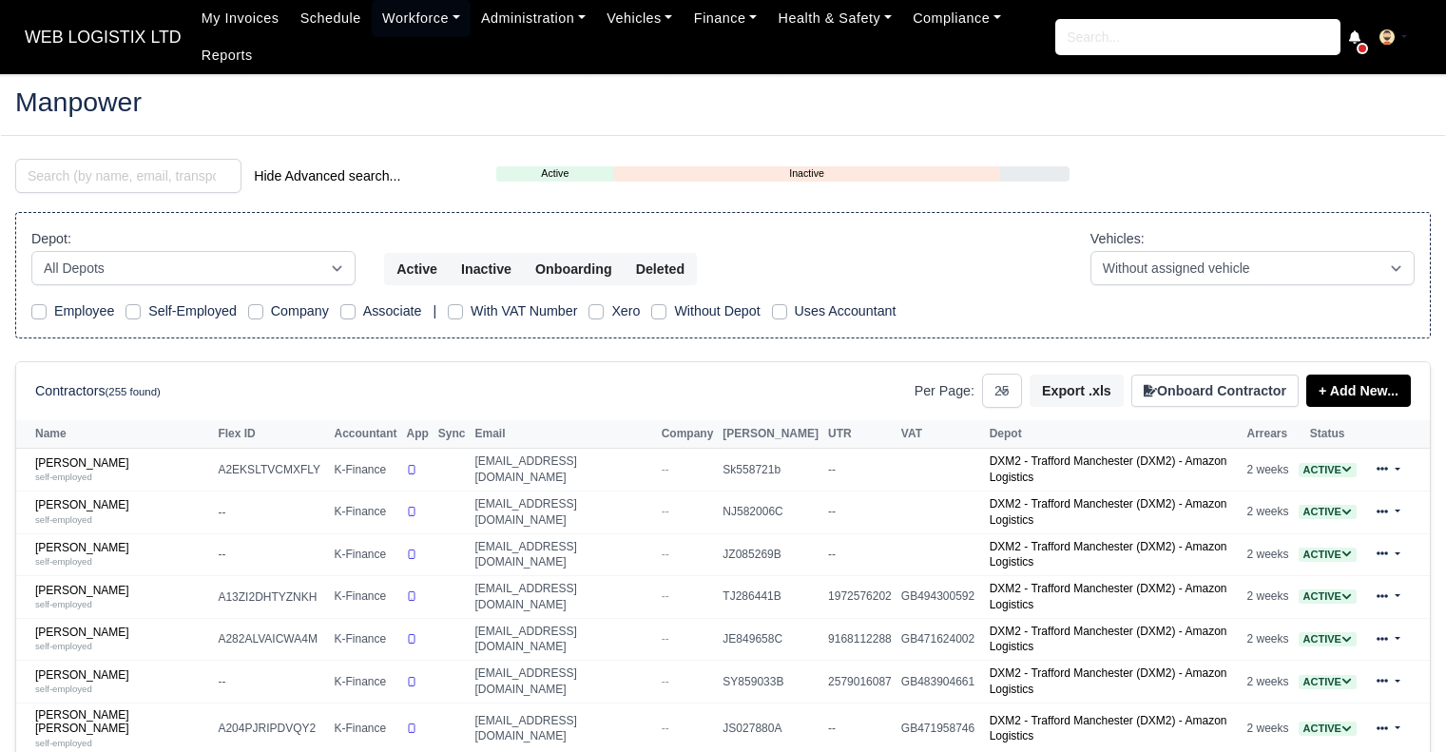
select select "25"
click at [182, 173] on input "search" at bounding box center [128, 176] width 226 height 34
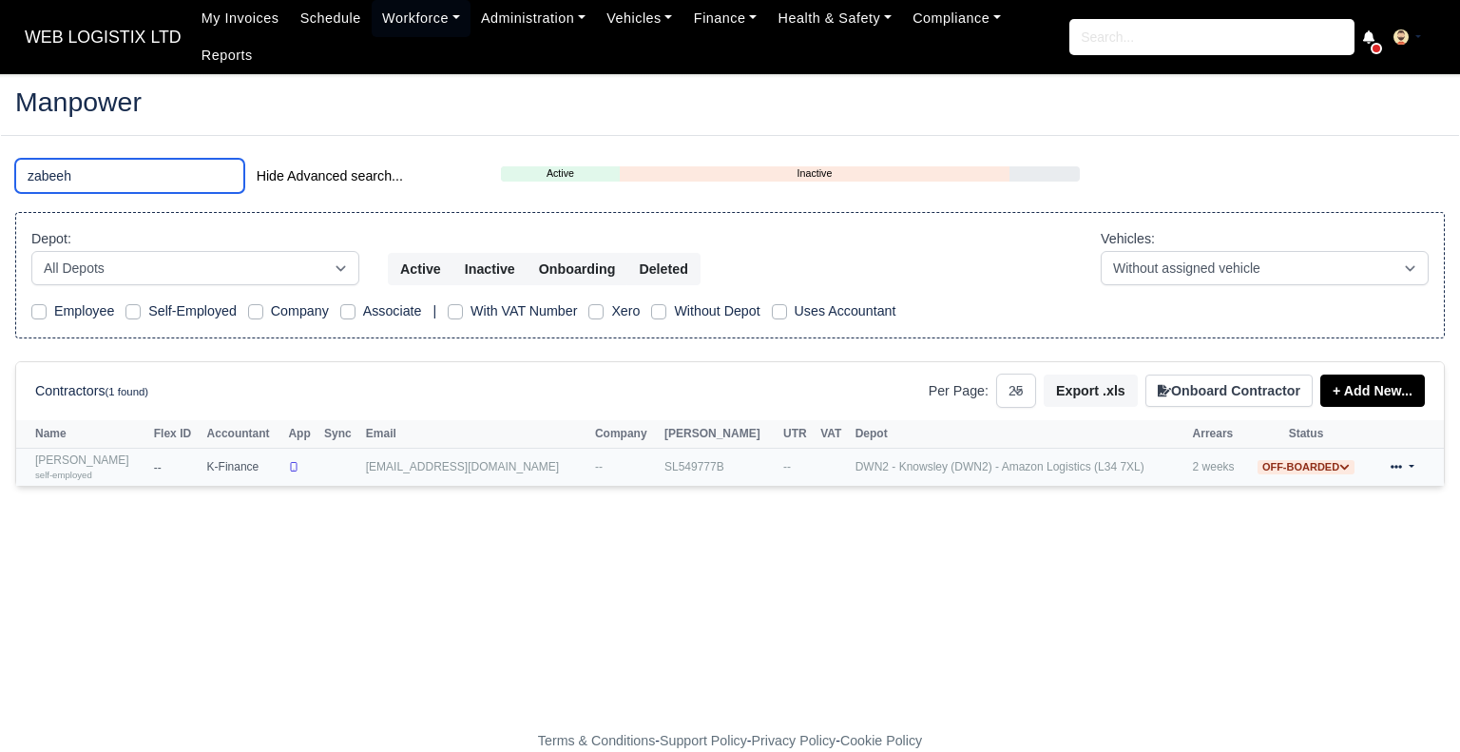
type input "zabeeh"
click at [68, 470] on small "self-employed" at bounding box center [63, 475] width 57 height 10
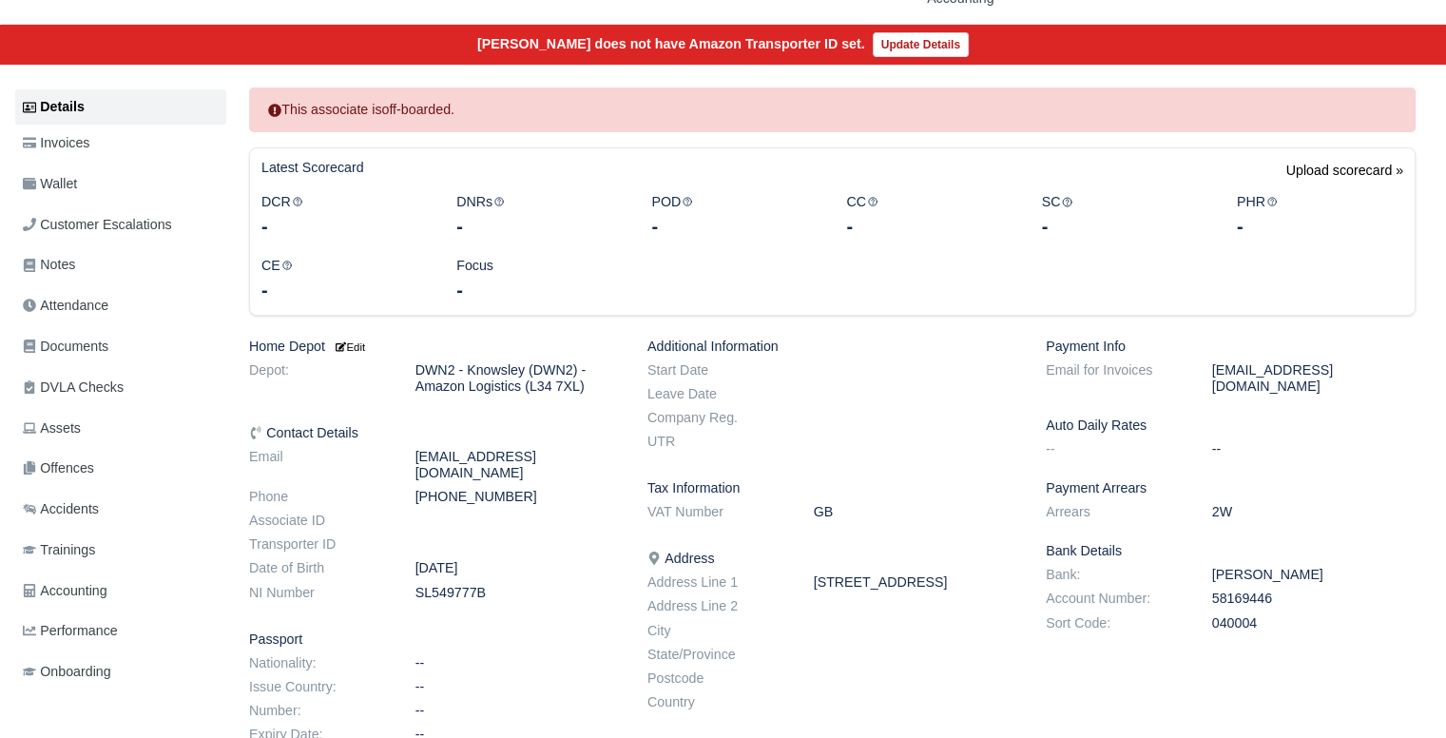
scroll to position [199, 0]
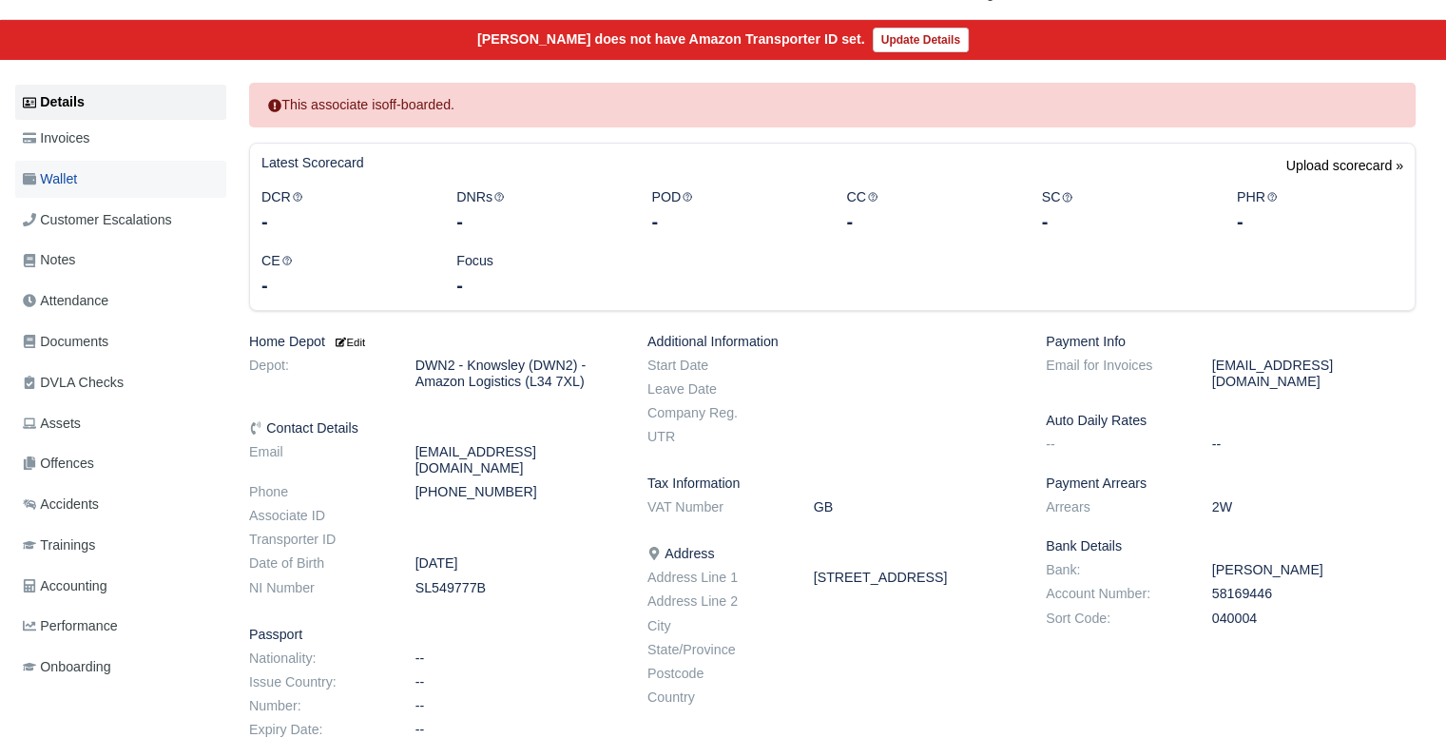
click at [92, 185] on link "Wallet" at bounding box center [120, 179] width 211 height 37
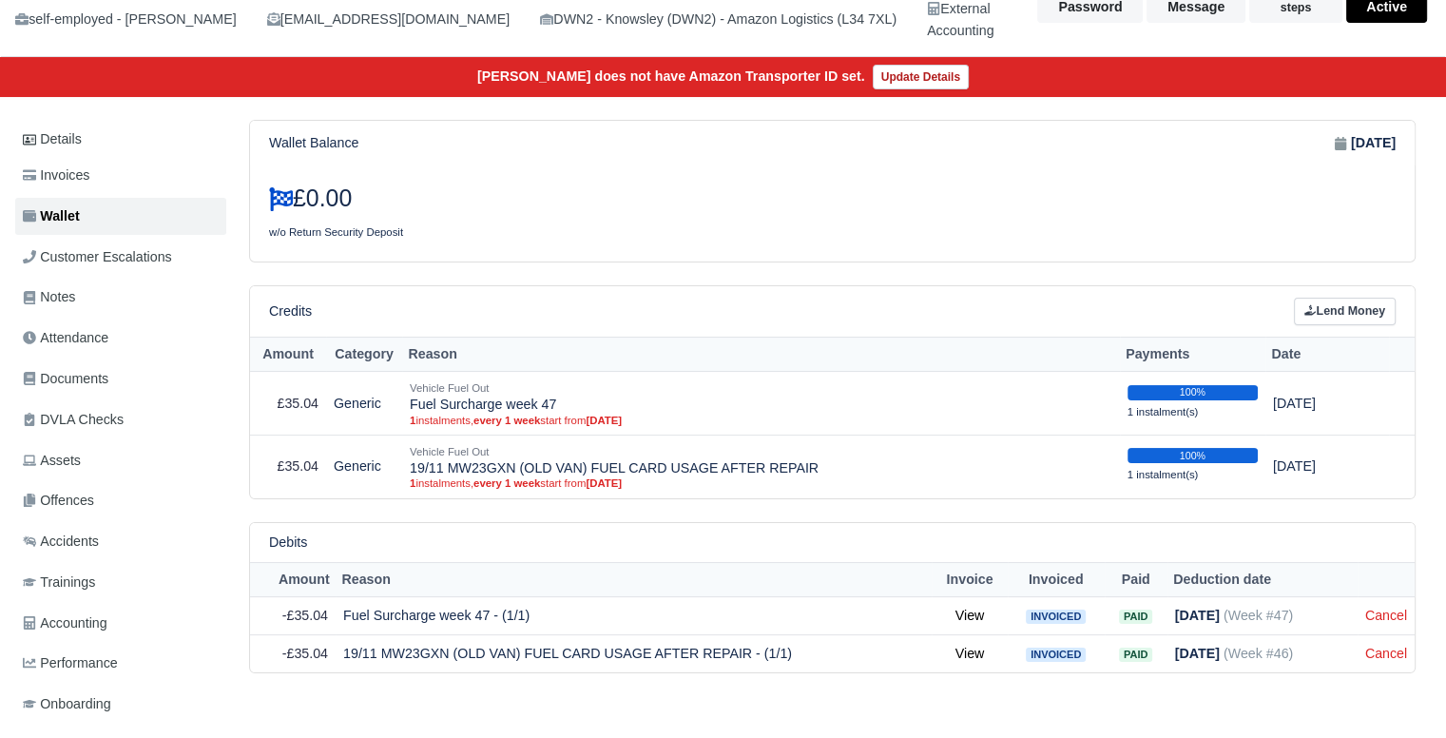
scroll to position [165, 0]
